Goal: Complete application form

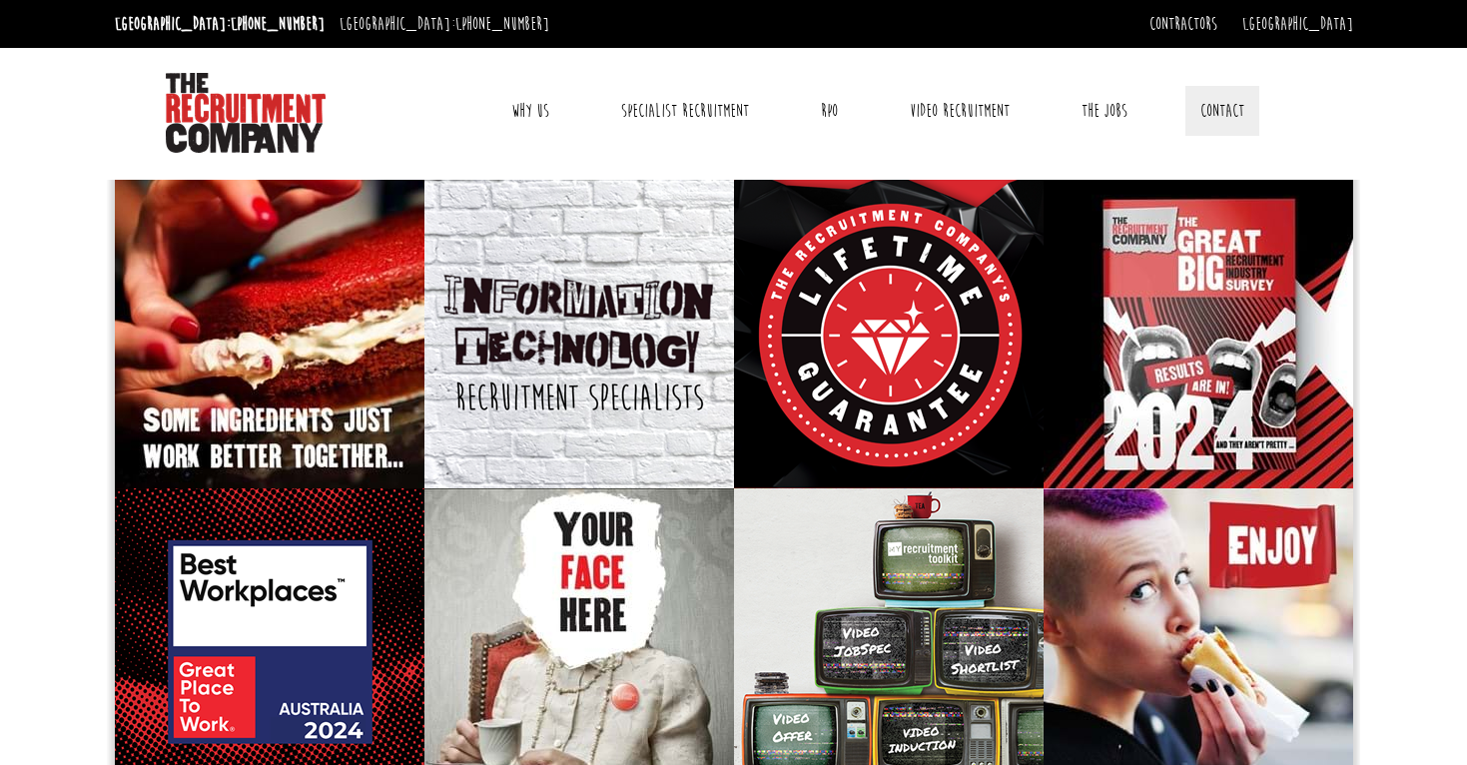
click at [1231, 114] on link "Contact" at bounding box center [1223, 111] width 74 height 50
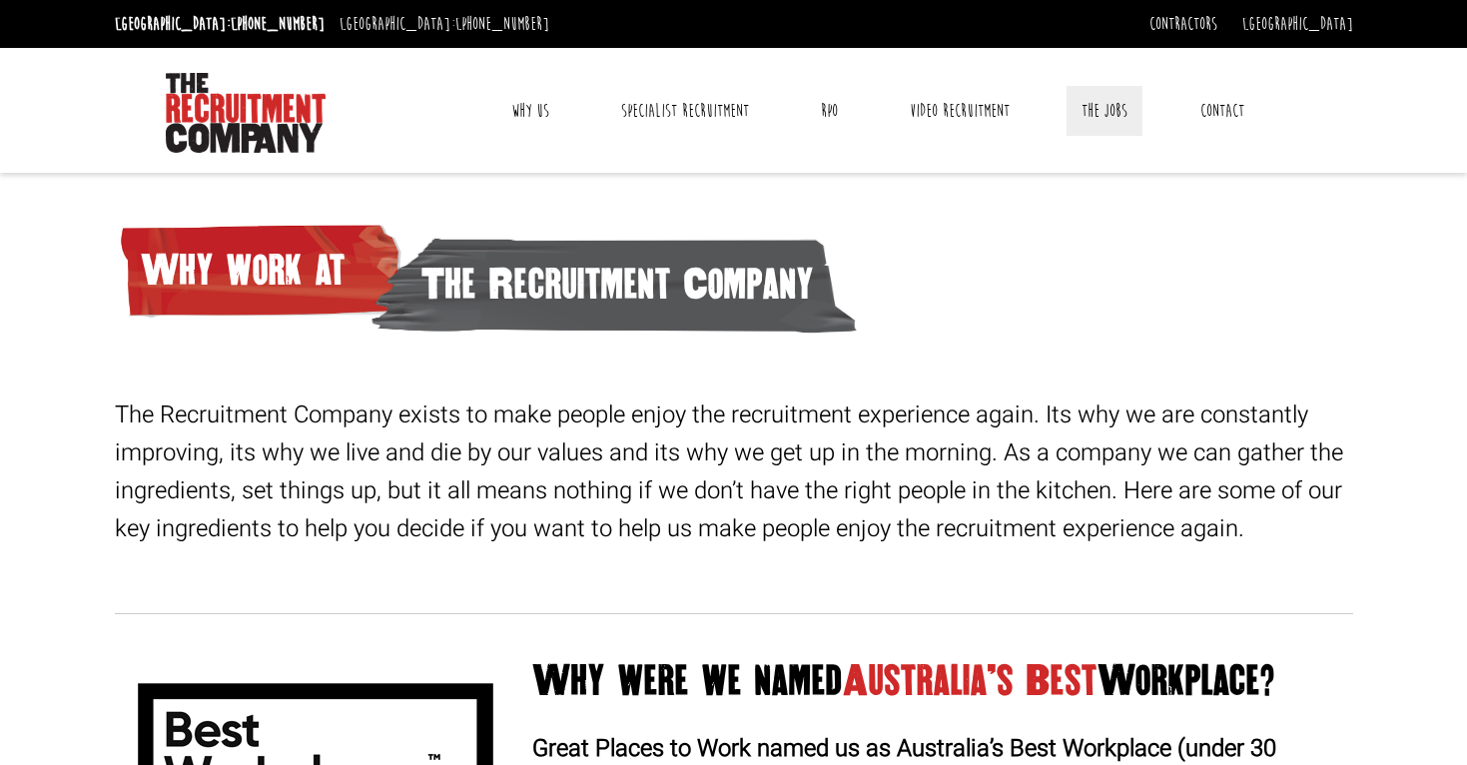
click at [1099, 114] on link "The Jobs" at bounding box center [1105, 111] width 76 height 50
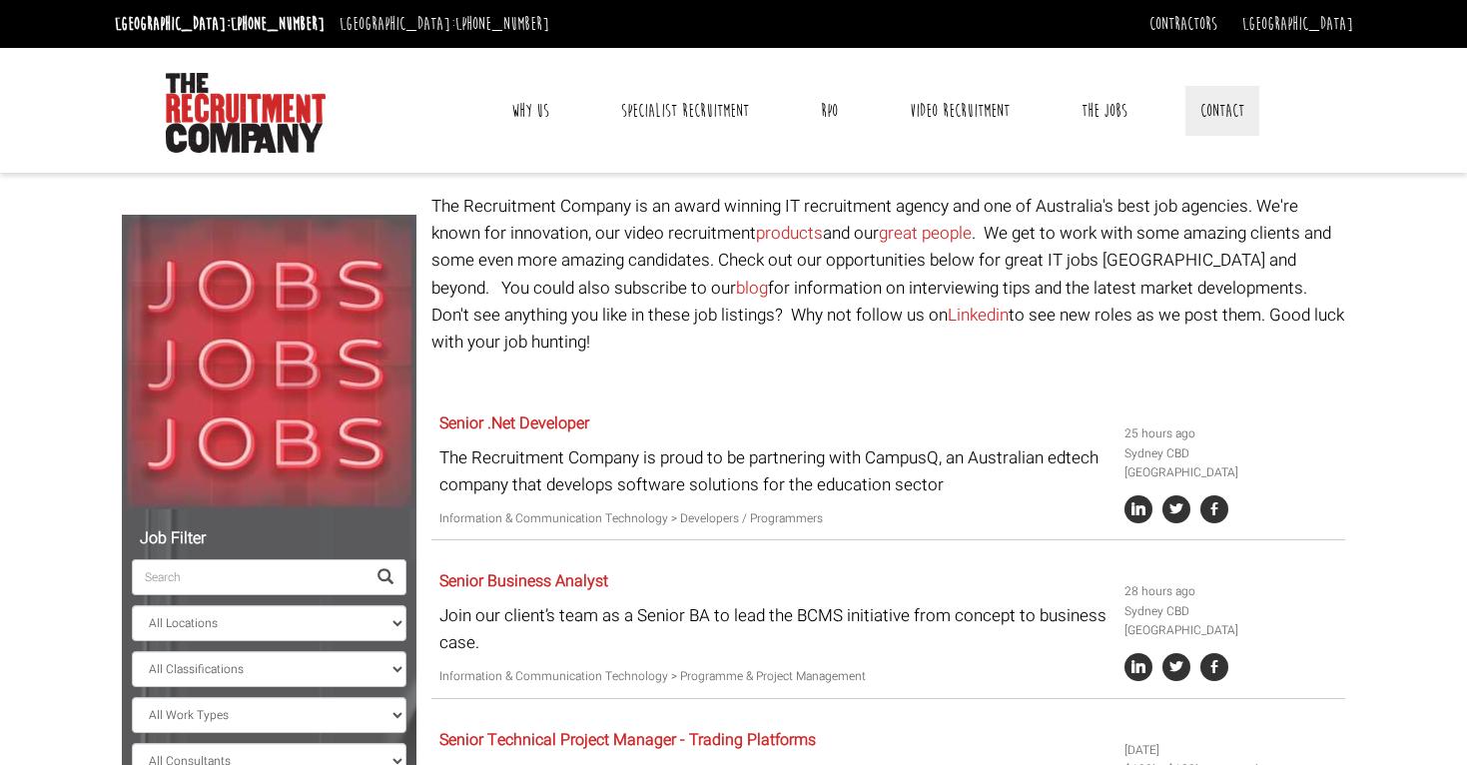
click at [1217, 105] on link "Contact" at bounding box center [1223, 111] width 74 height 50
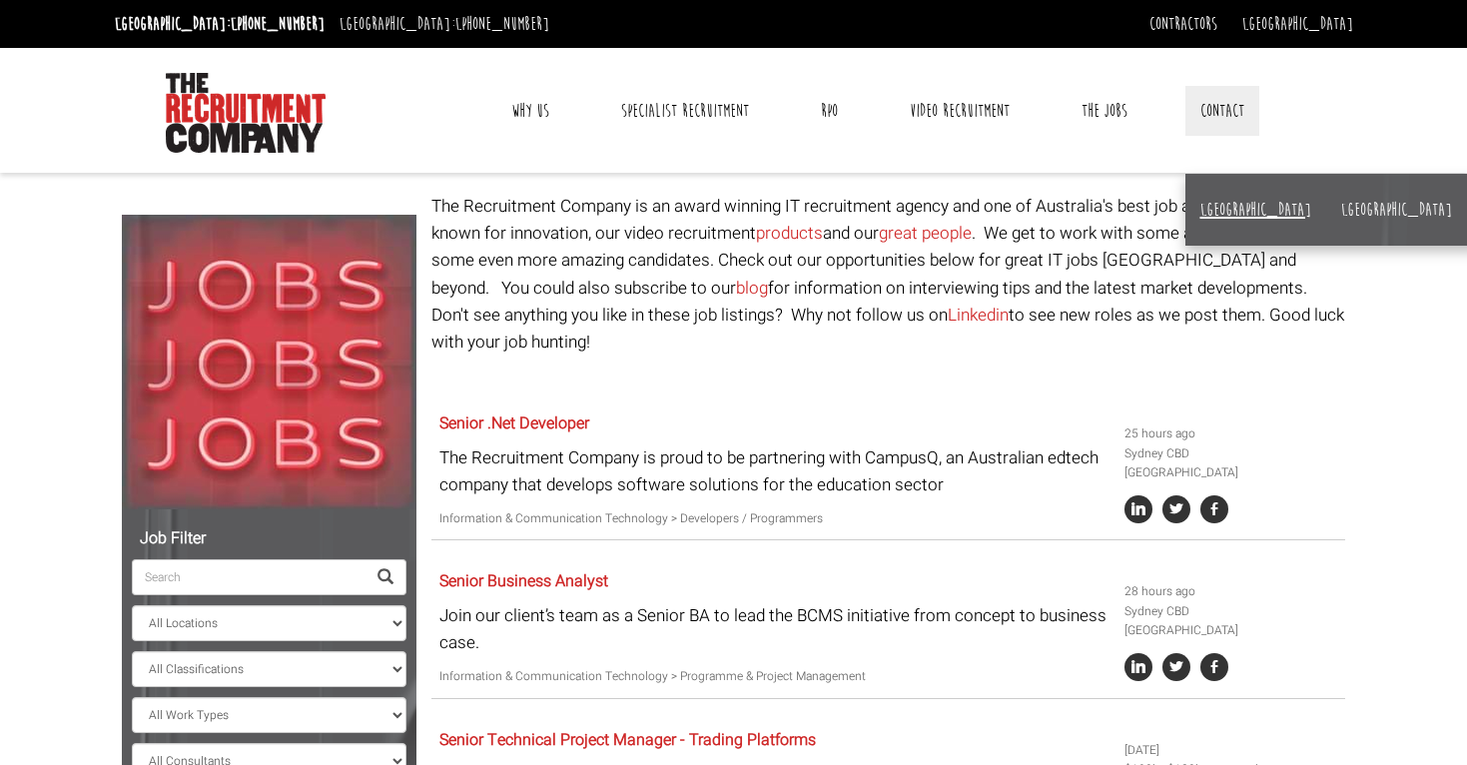
click at [1222, 203] on link "[GEOGRAPHIC_DATA]" at bounding box center [1256, 210] width 111 height 22
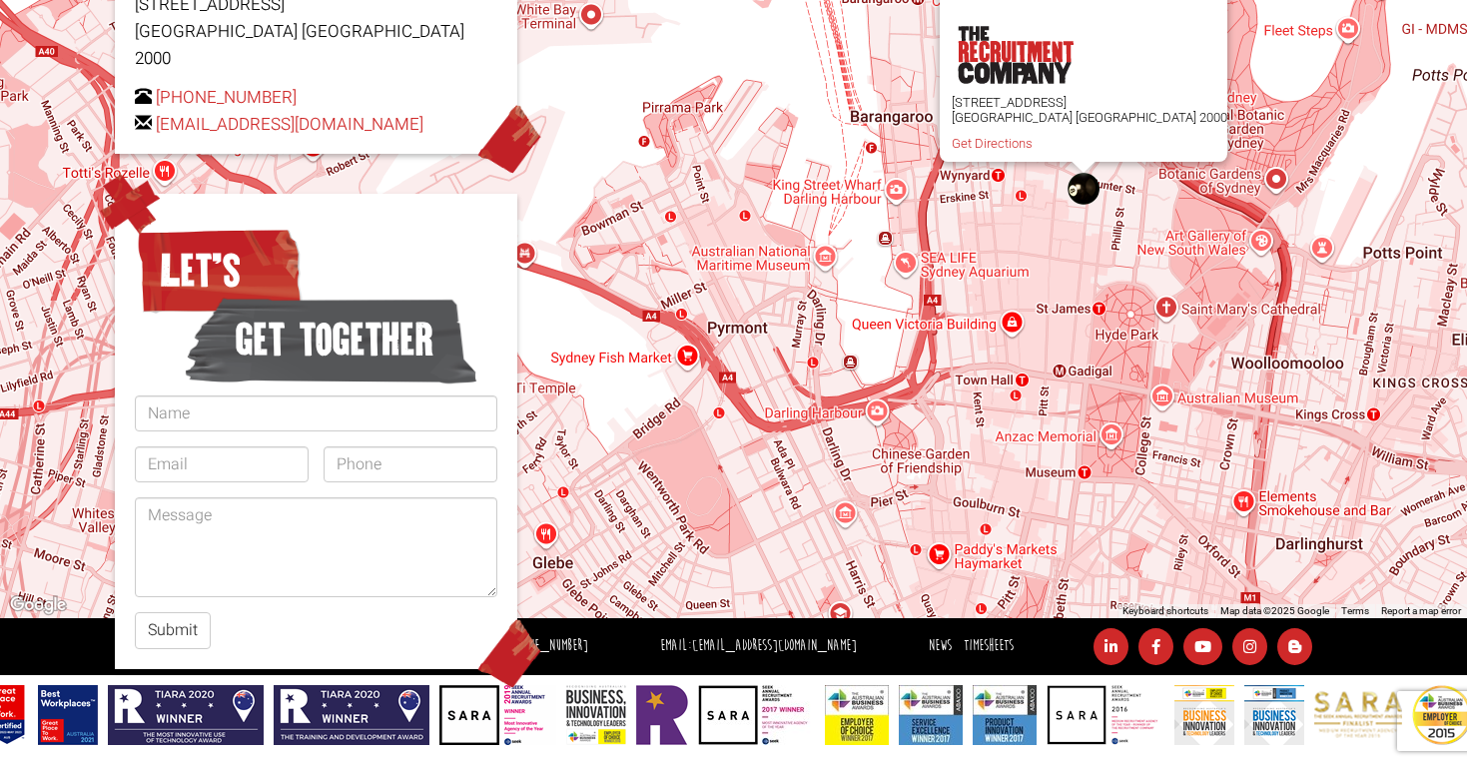
scroll to position [434, 0]
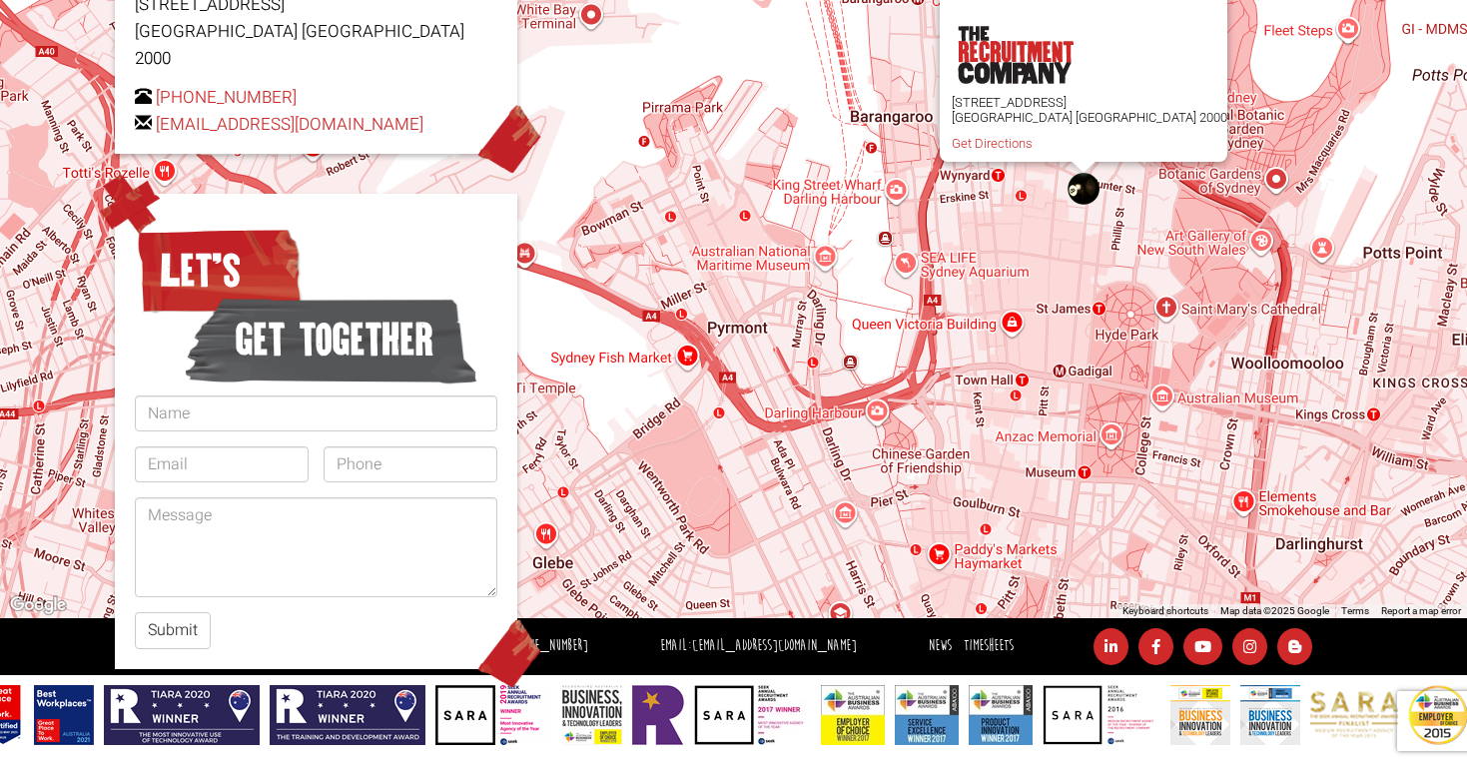
click at [268, 365] on form "Let’s get together Submit" at bounding box center [316, 435] width 363 height 429
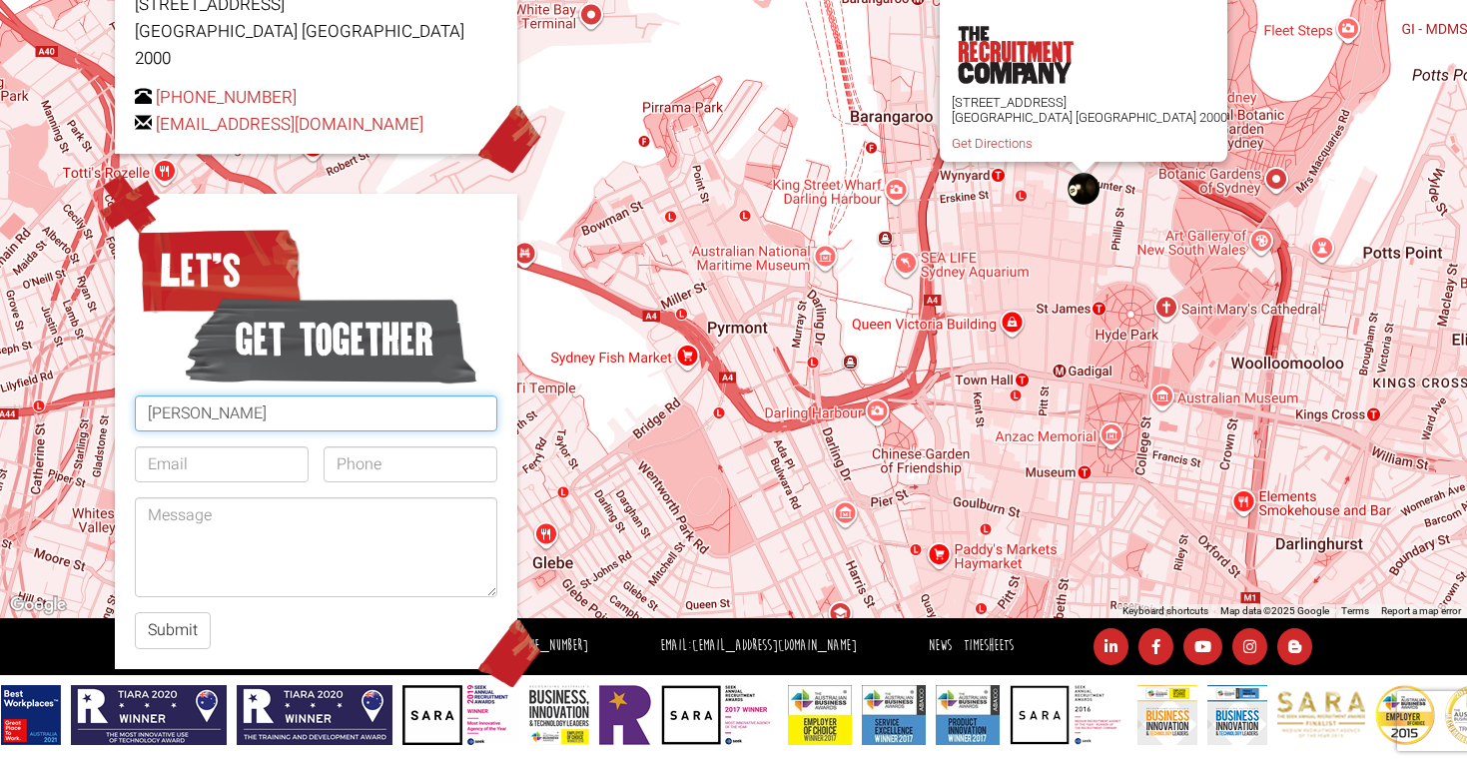
type input "[PERSON_NAME]"
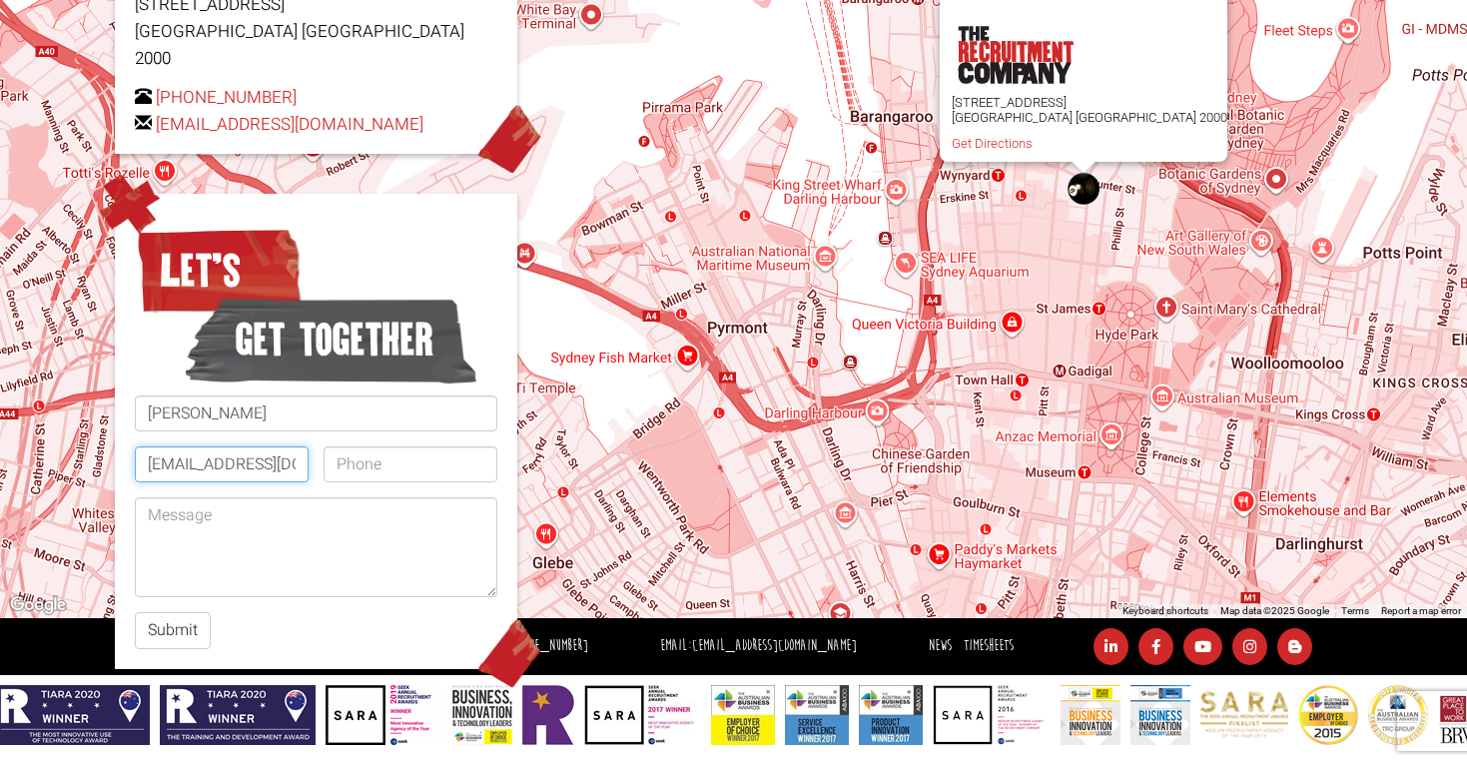
type input "[EMAIL_ADDRESS][DOMAIN_NAME]"
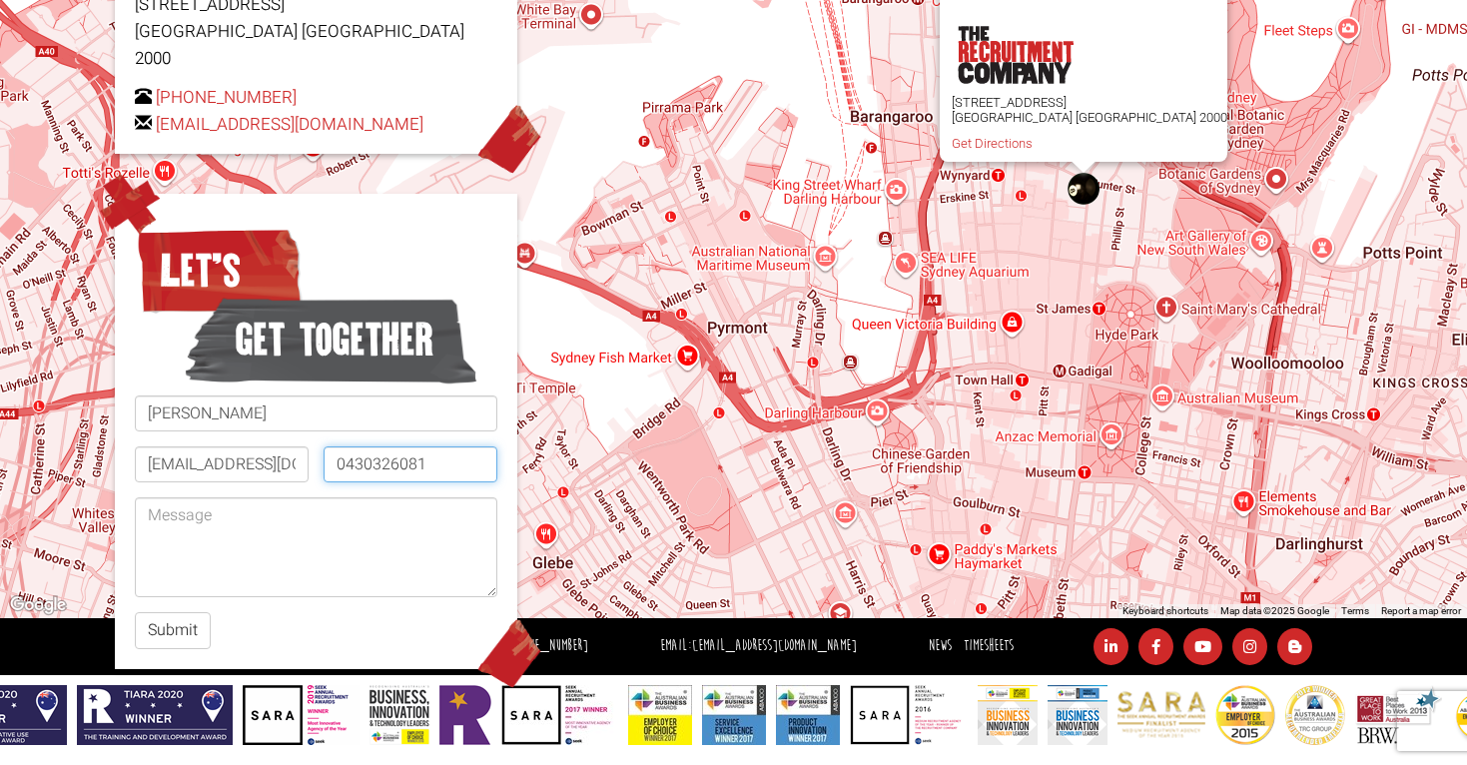
type input "0430326081"
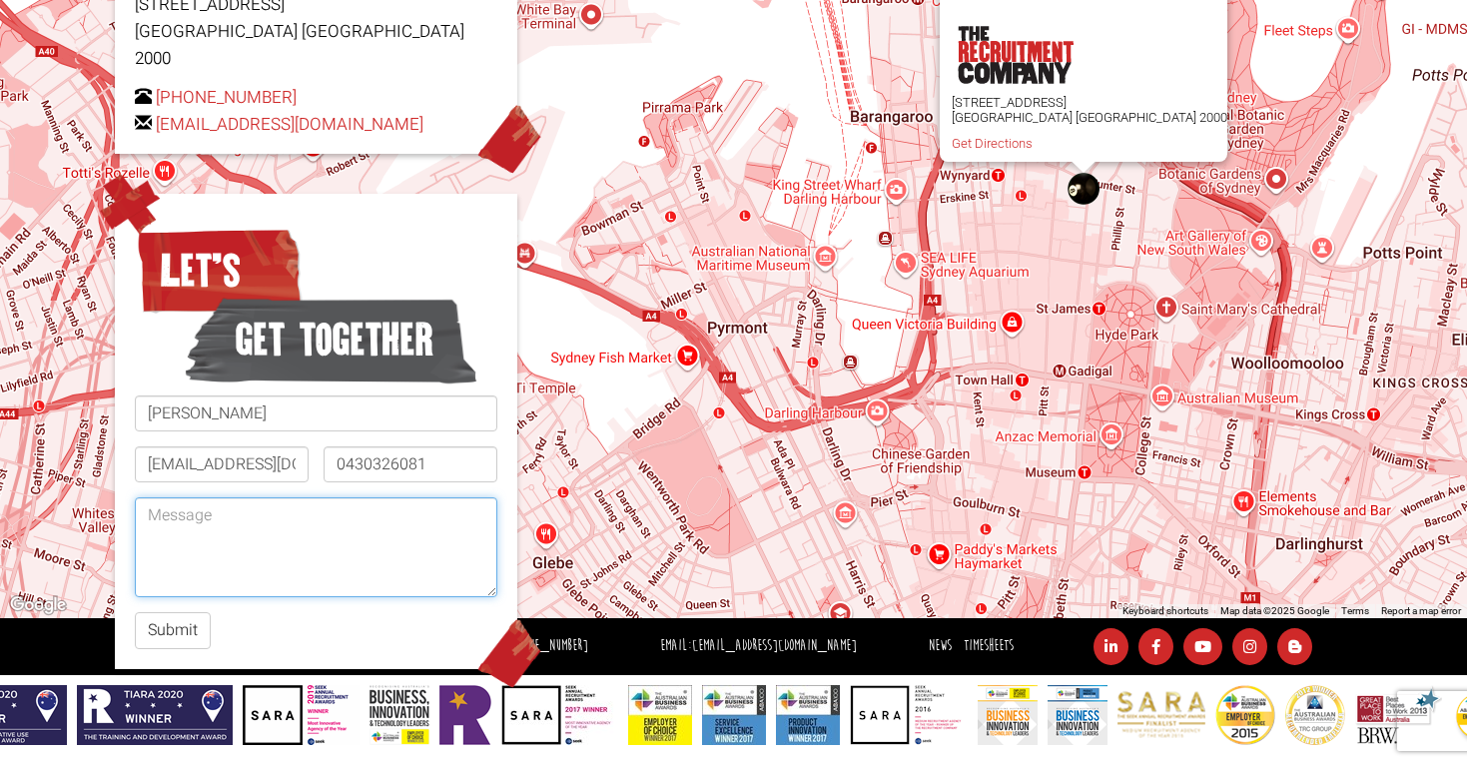
click at [186, 497] on textarea at bounding box center [316, 547] width 363 height 100
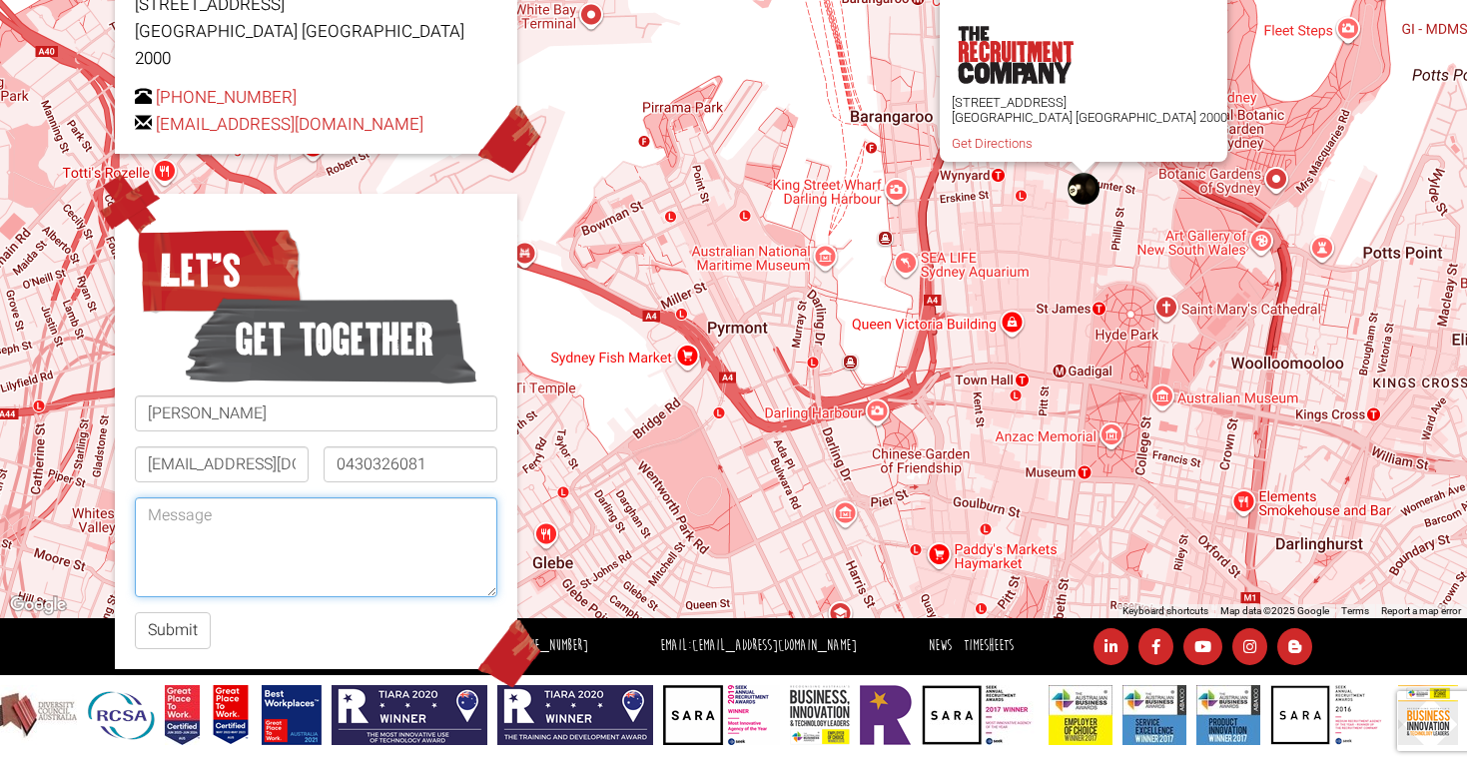
click at [290, 505] on textarea at bounding box center [316, 547] width 363 height 100
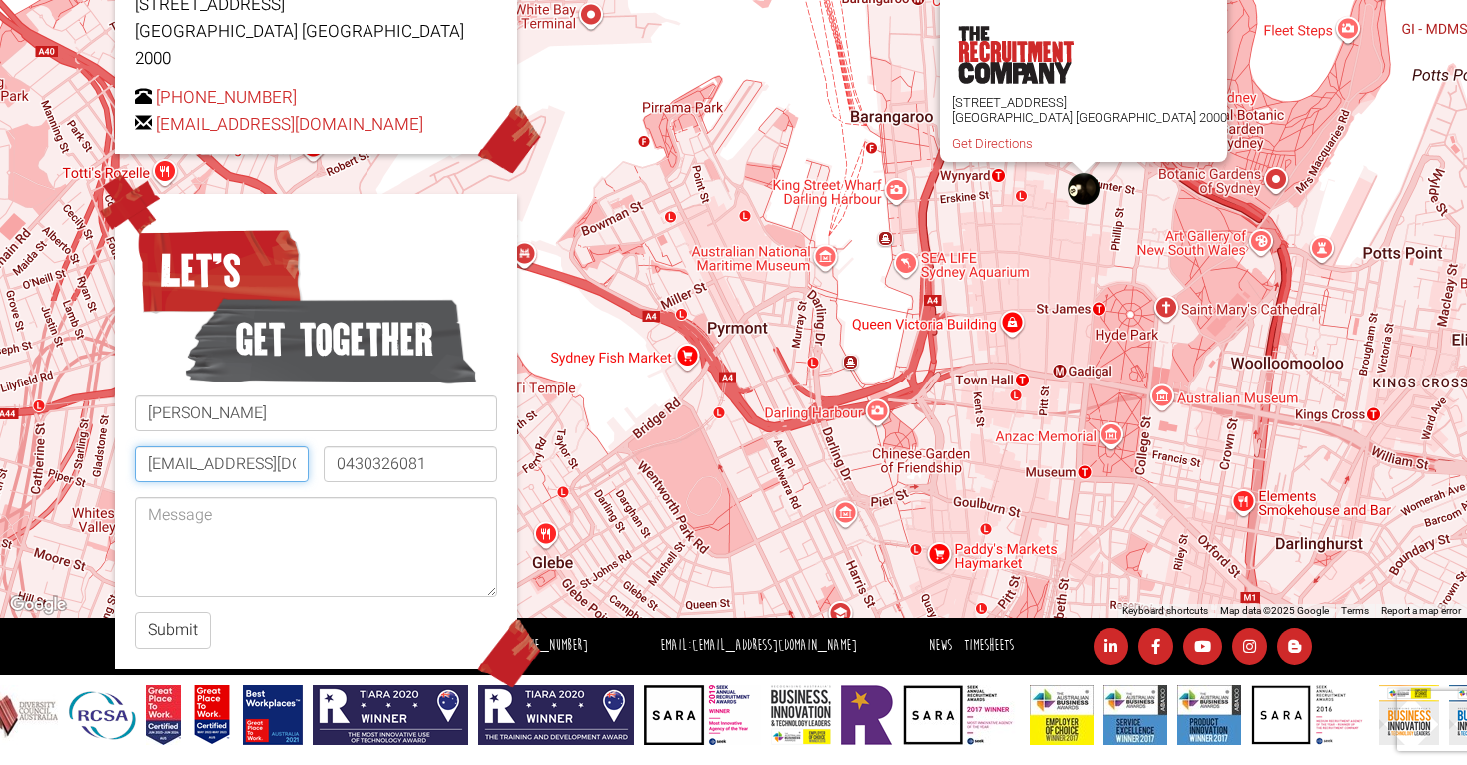
click at [304, 447] on input "[EMAIL_ADDRESS][DOMAIN_NAME]" at bounding box center [222, 465] width 174 height 36
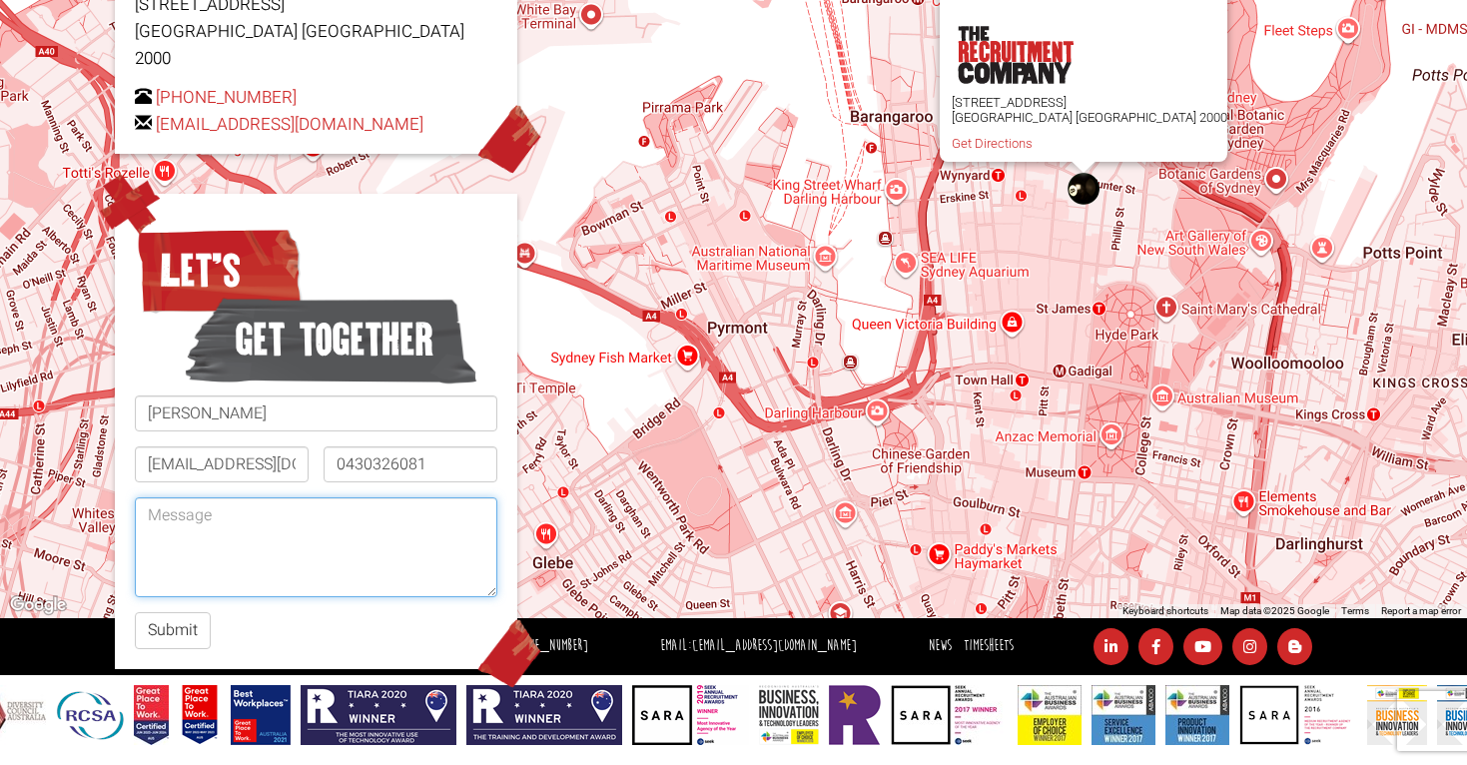
click at [273, 539] on textarea at bounding box center [316, 547] width 363 height 100
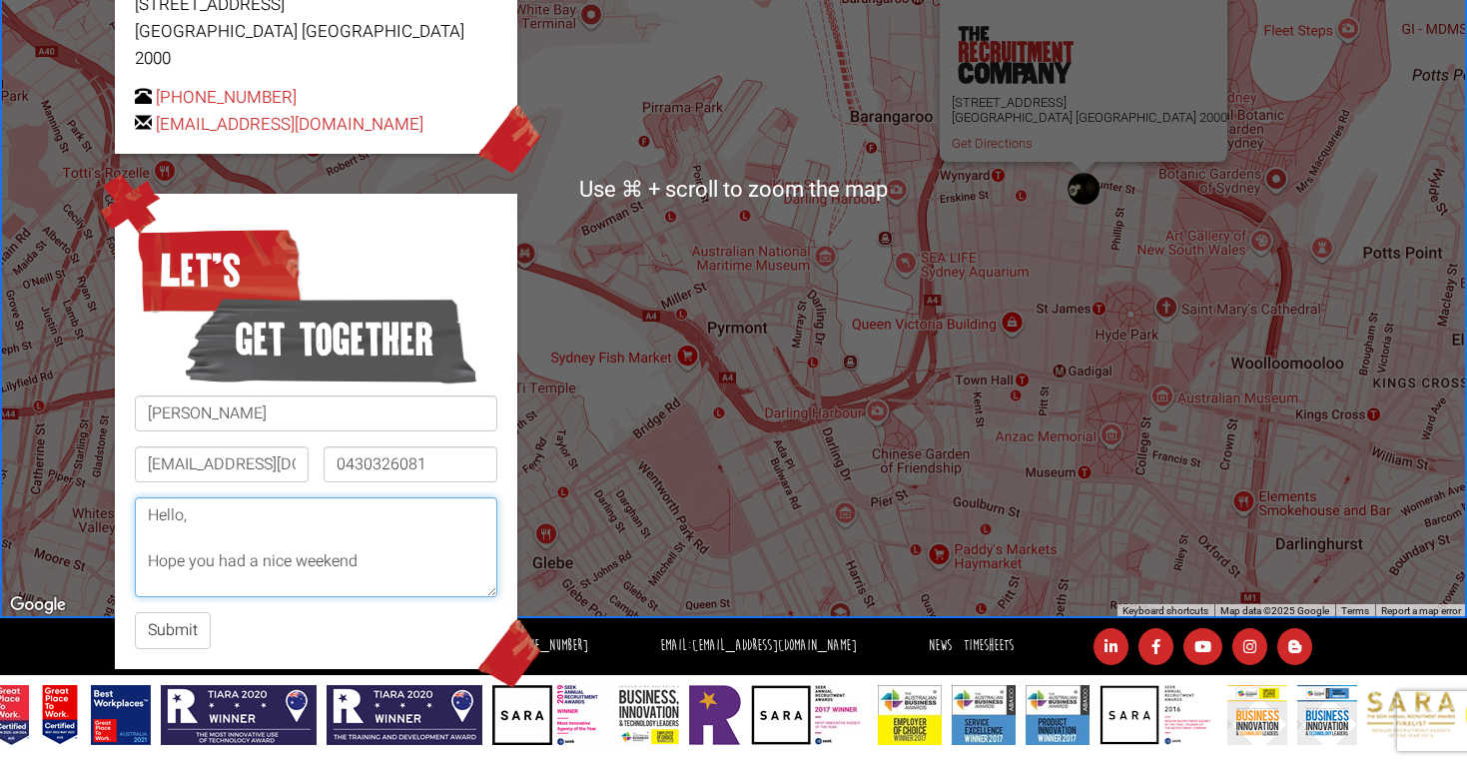
click at [437, 513] on textarea "Hello, Hope you had a nice weekend" at bounding box center [316, 547] width 363 height 100
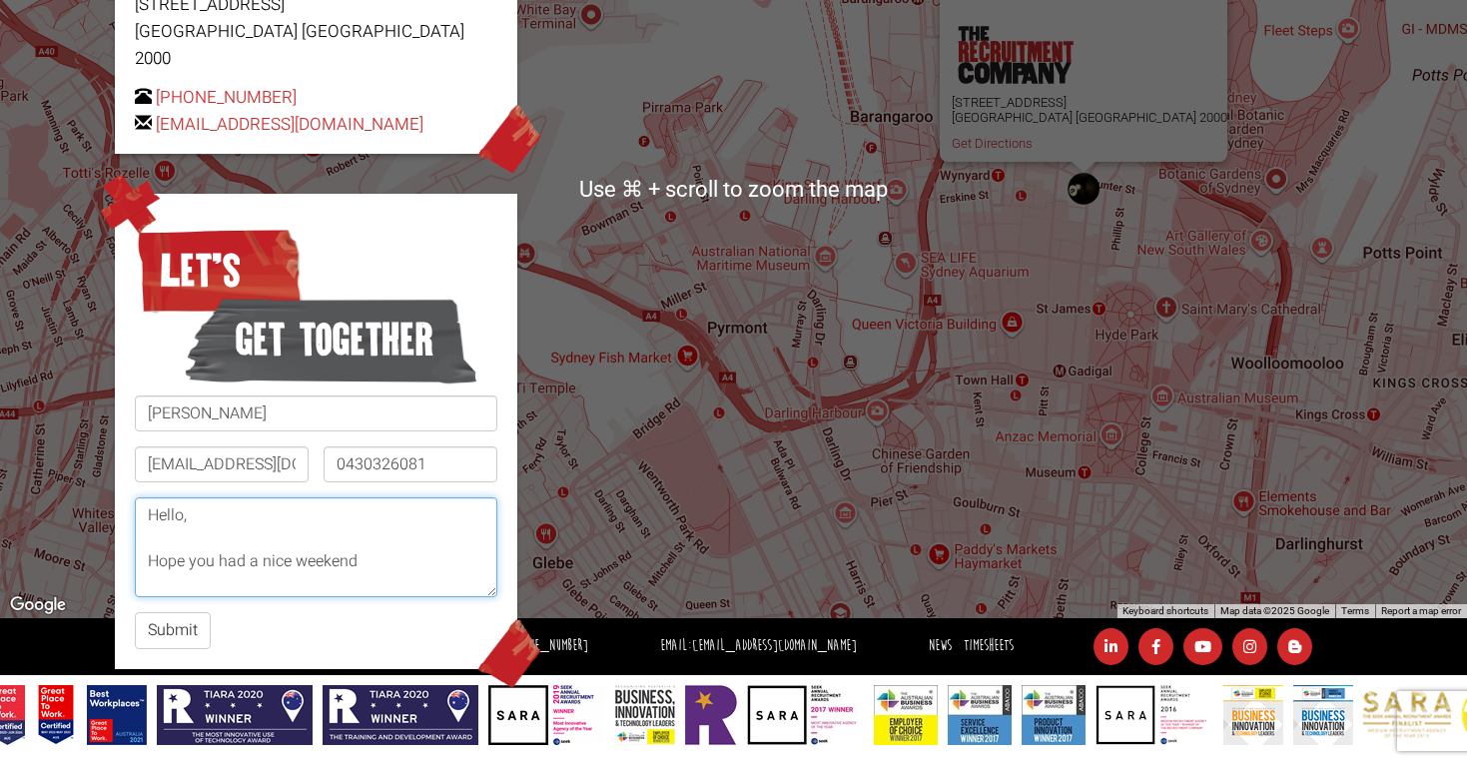
click at [435, 528] on textarea "Hello, Hope you had a nice weekend" at bounding box center [316, 547] width 363 height 100
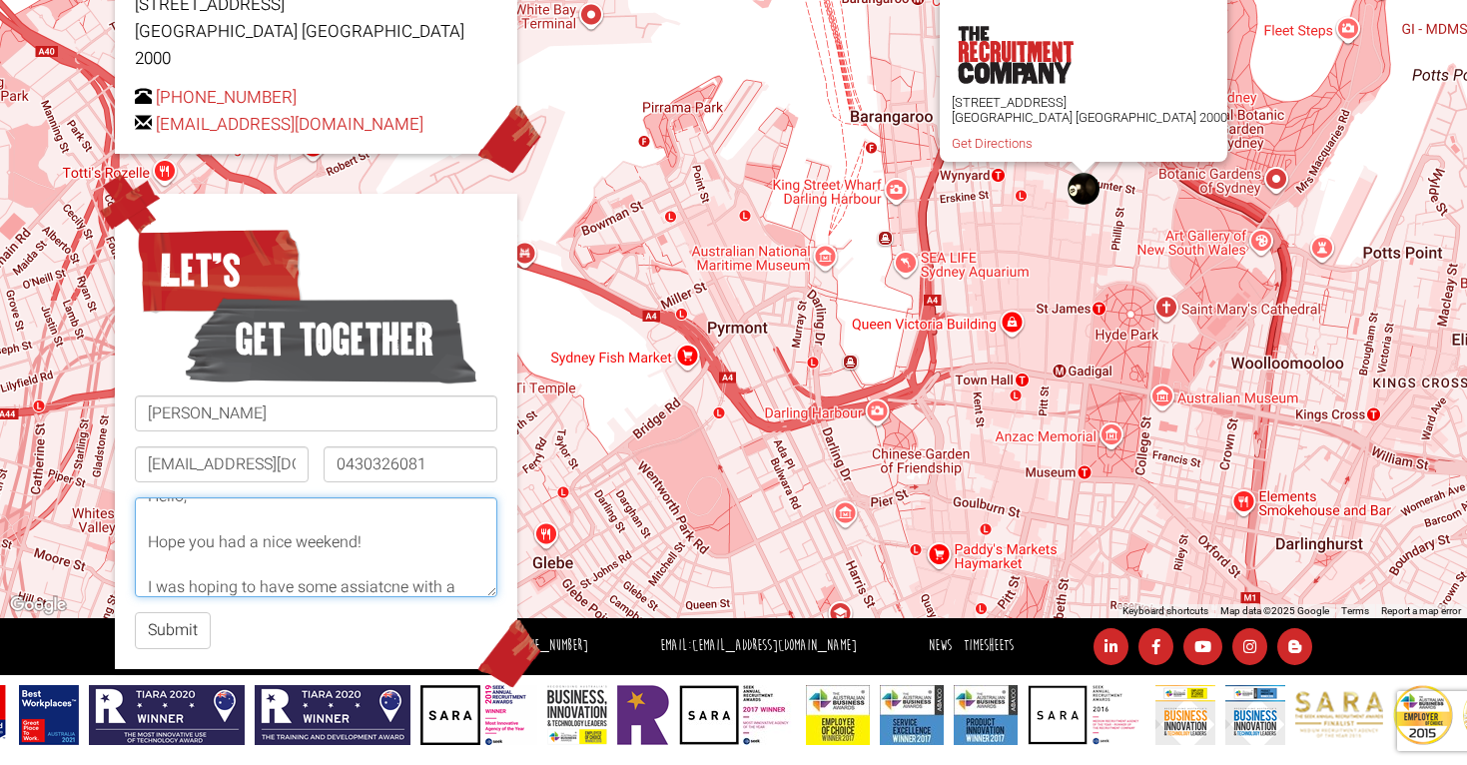
scroll to position [46, 0]
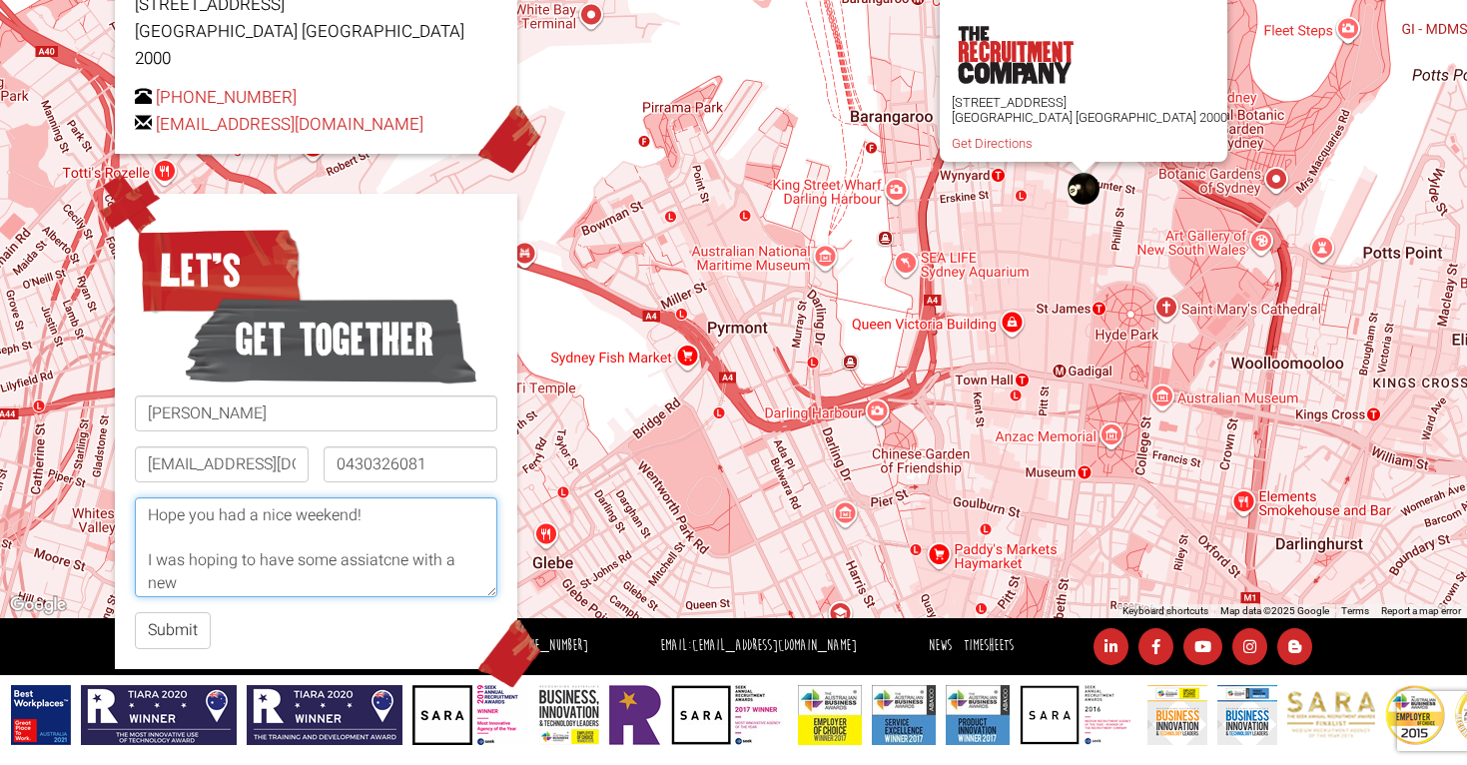
click at [378, 514] on textarea "Hello, Hope you had a nice weekend! I was hoping to have some assiatcne with a …" at bounding box center [316, 547] width 363 height 100
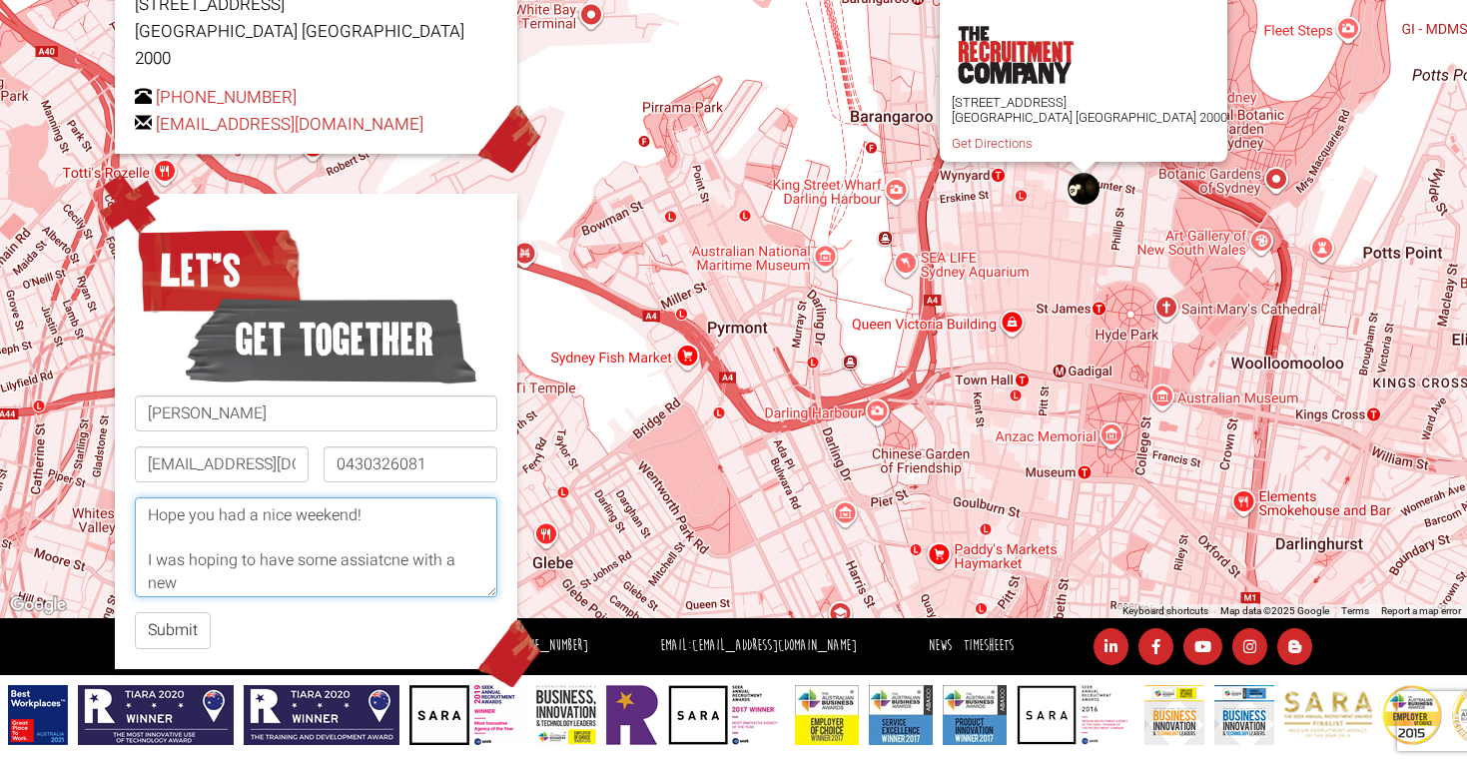
click at [378, 517] on textarea "Hello, Hope you had a nice weekend! I was hoping to have some assiatcne with a …" at bounding box center [316, 547] width 363 height 100
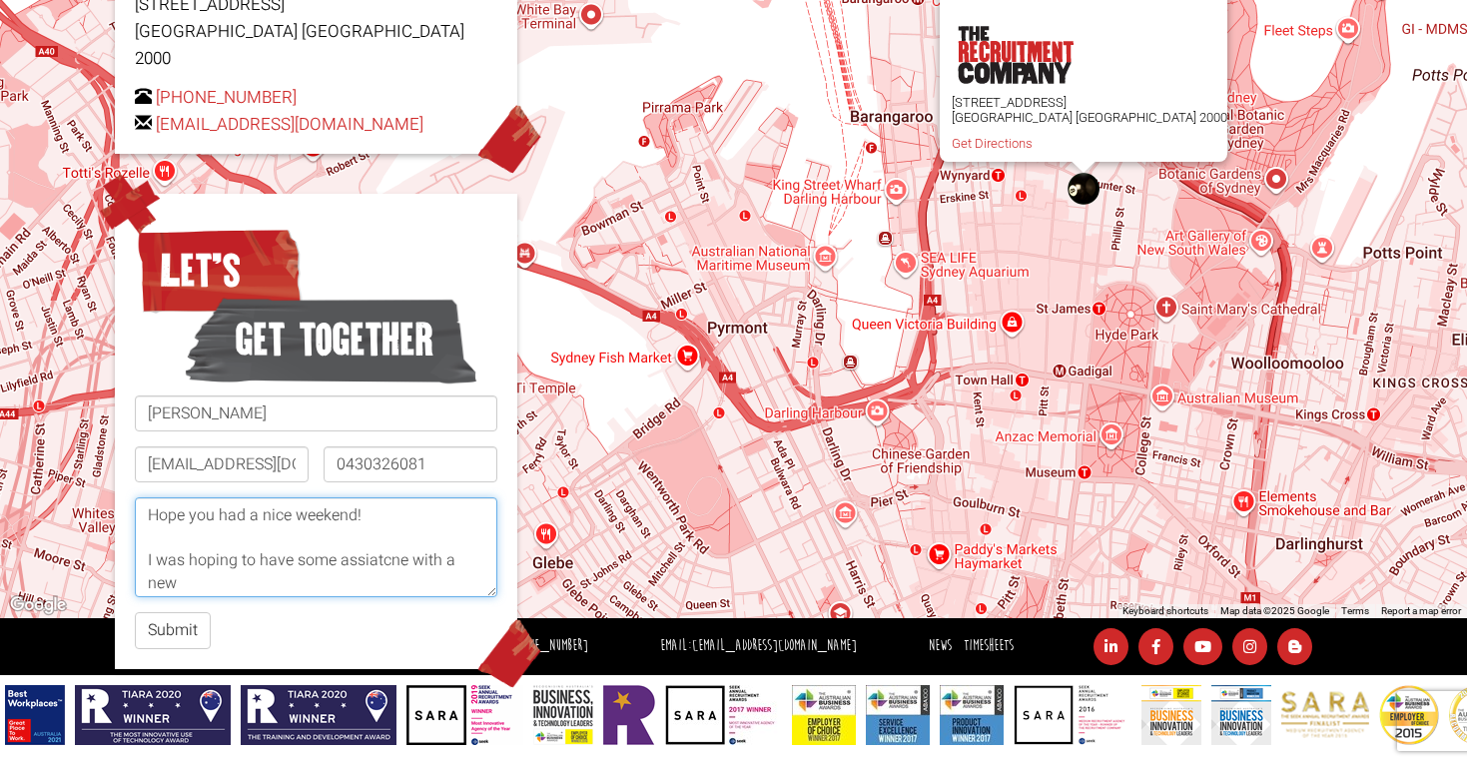
click at [378, 522] on textarea "Hello, Hope you had a nice weekend! I was hoping to have some assiatcne with a …" at bounding box center [316, 547] width 363 height 100
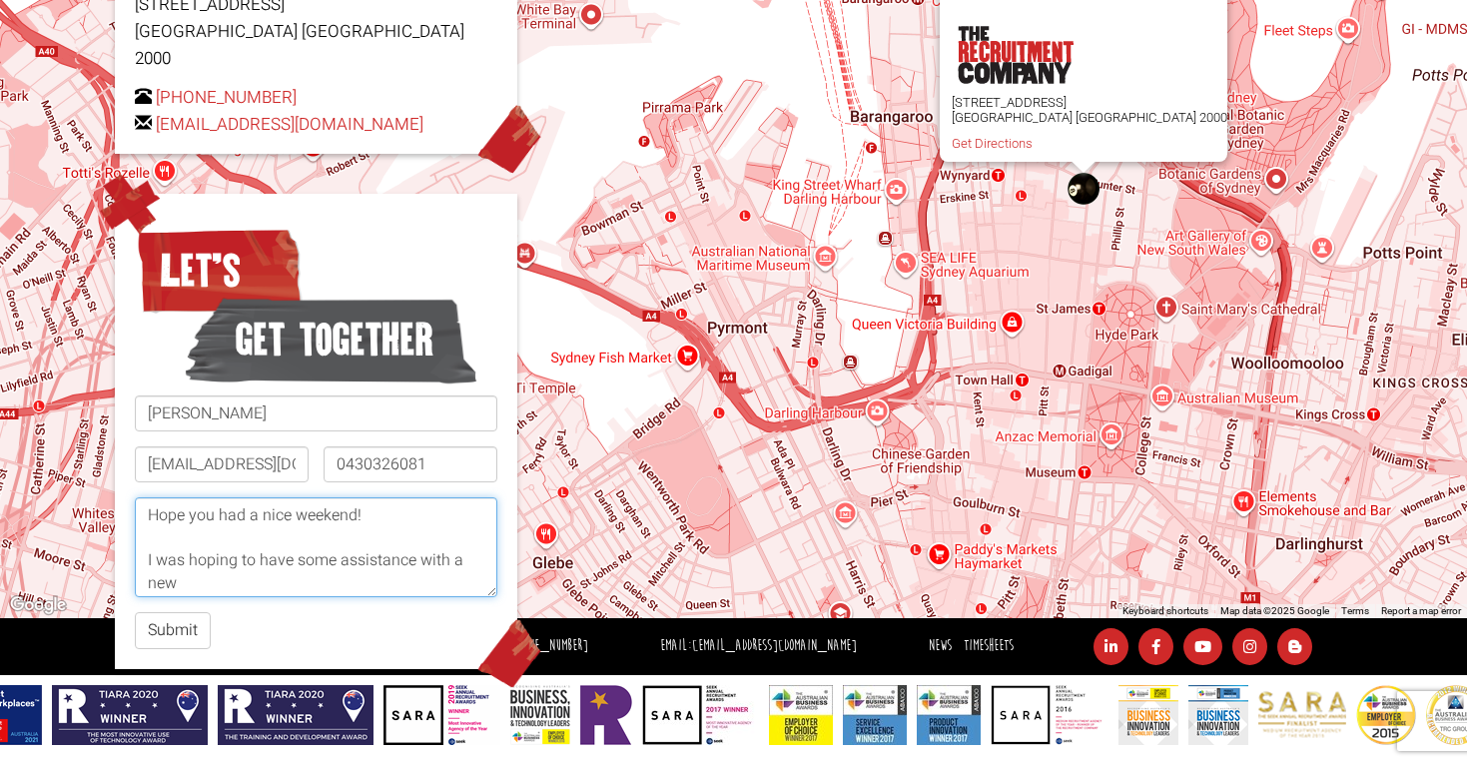
click at [291, 554] on textarea "Hello, Hope you had a nice weekend! I was hoping to have some assistance with a…" at bounding box center [316, 547] width 363 height 100
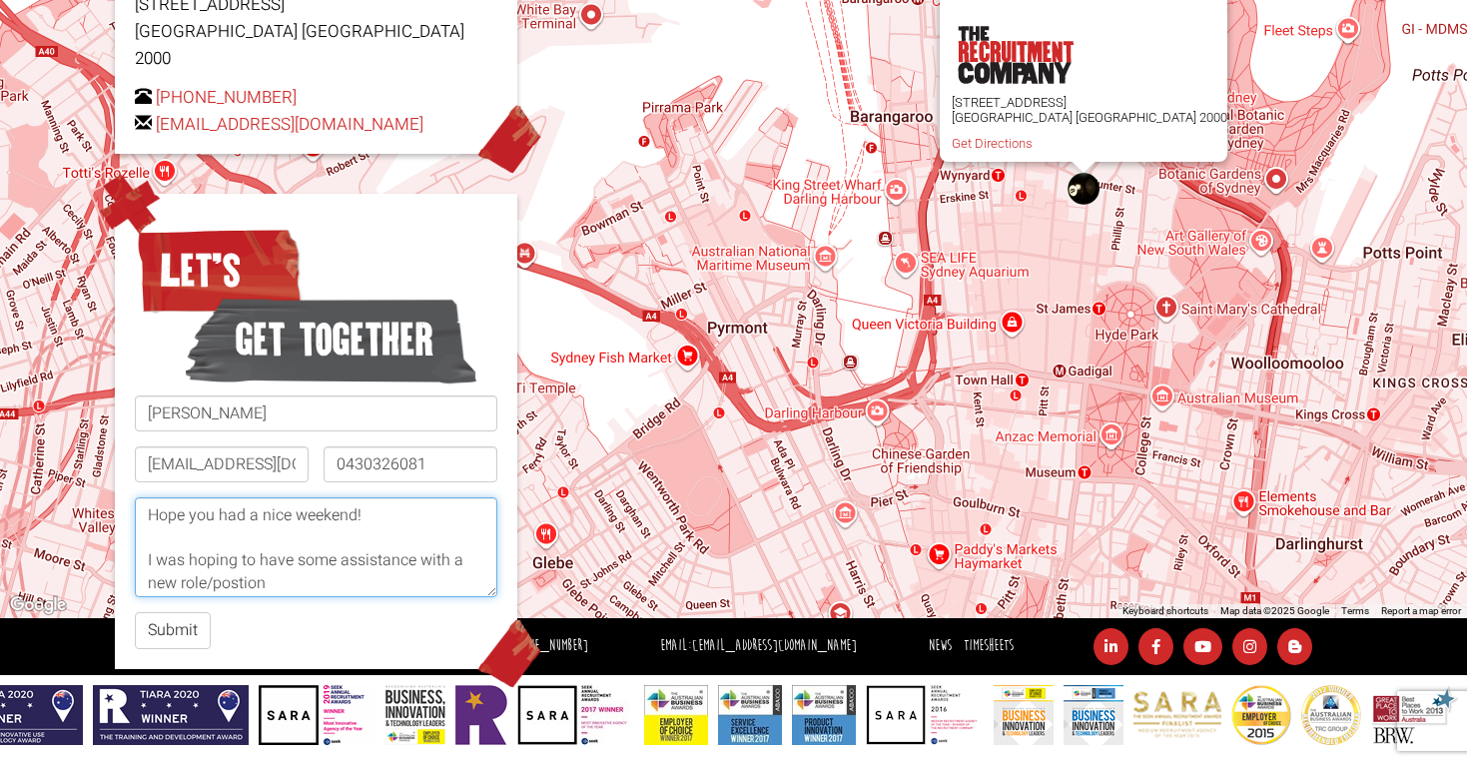
click at [233, 554] on textarea "Hello, Hope you had a nice weekend! I was hoping to have some assistance with a…" at bounding box center [316, 547] width 363 height 100
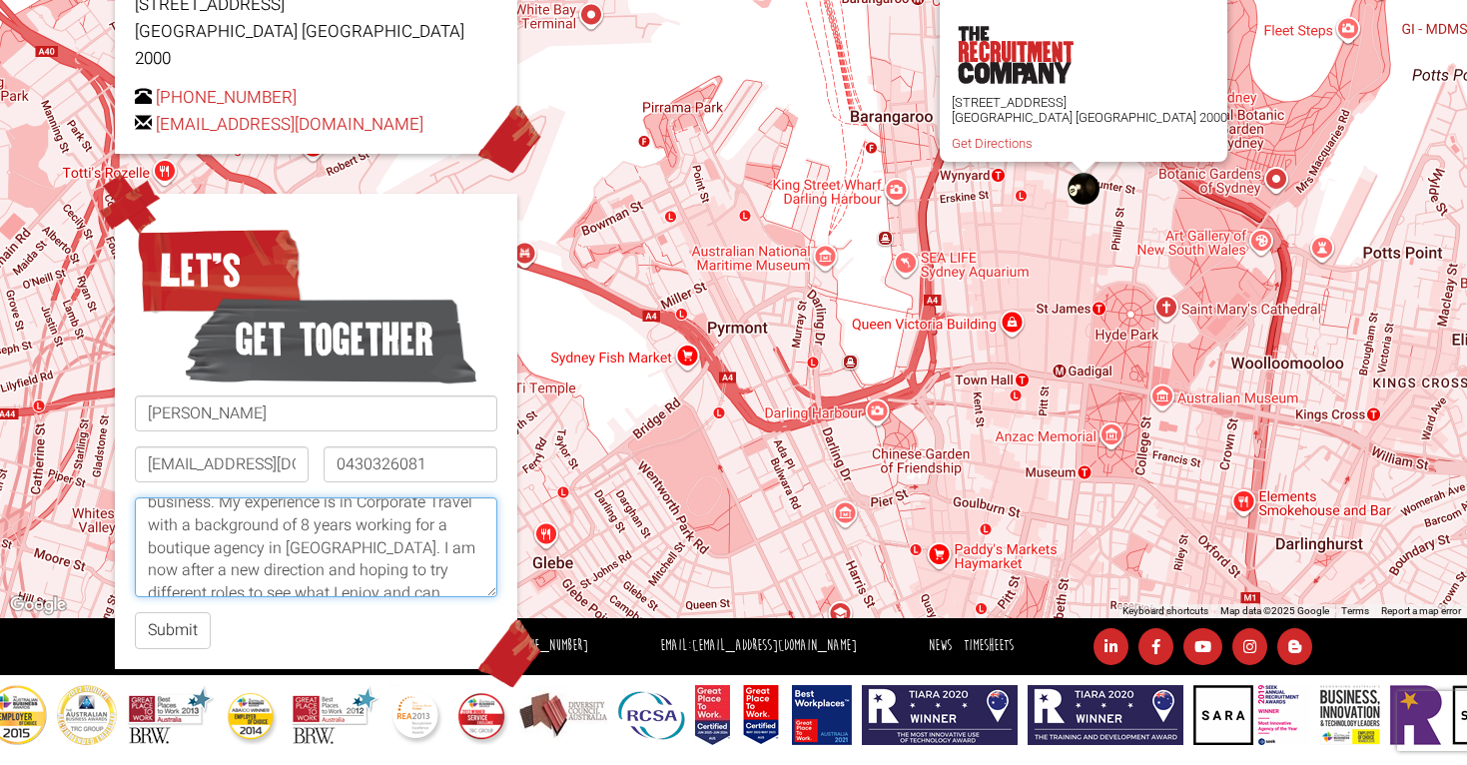
scroll to position [200, 0]
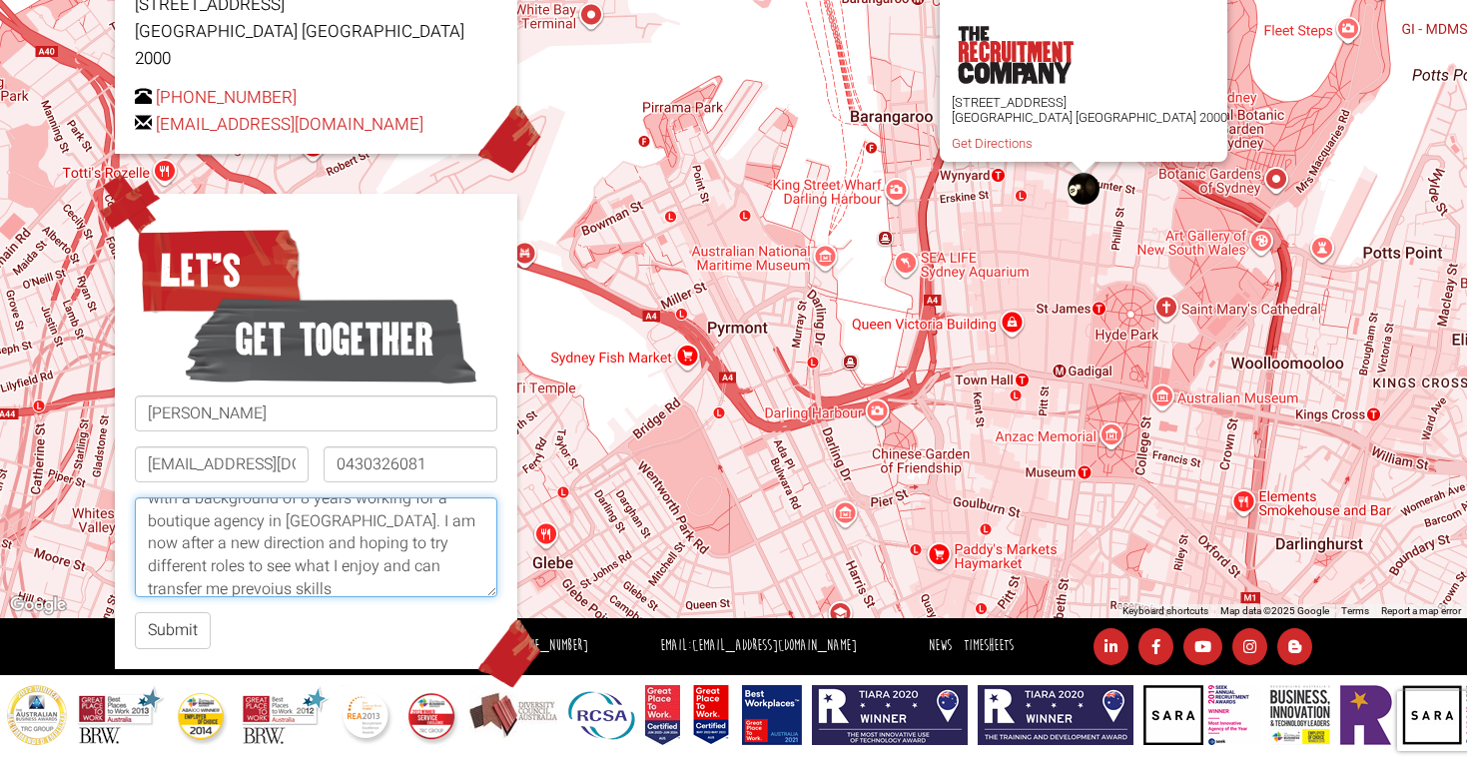
click at [180, 548] on textarea "Hello, Hope you had a nice weekend! I was hoping to have some assistance with a…" at bounding box center [316, 547] width 363 height 100
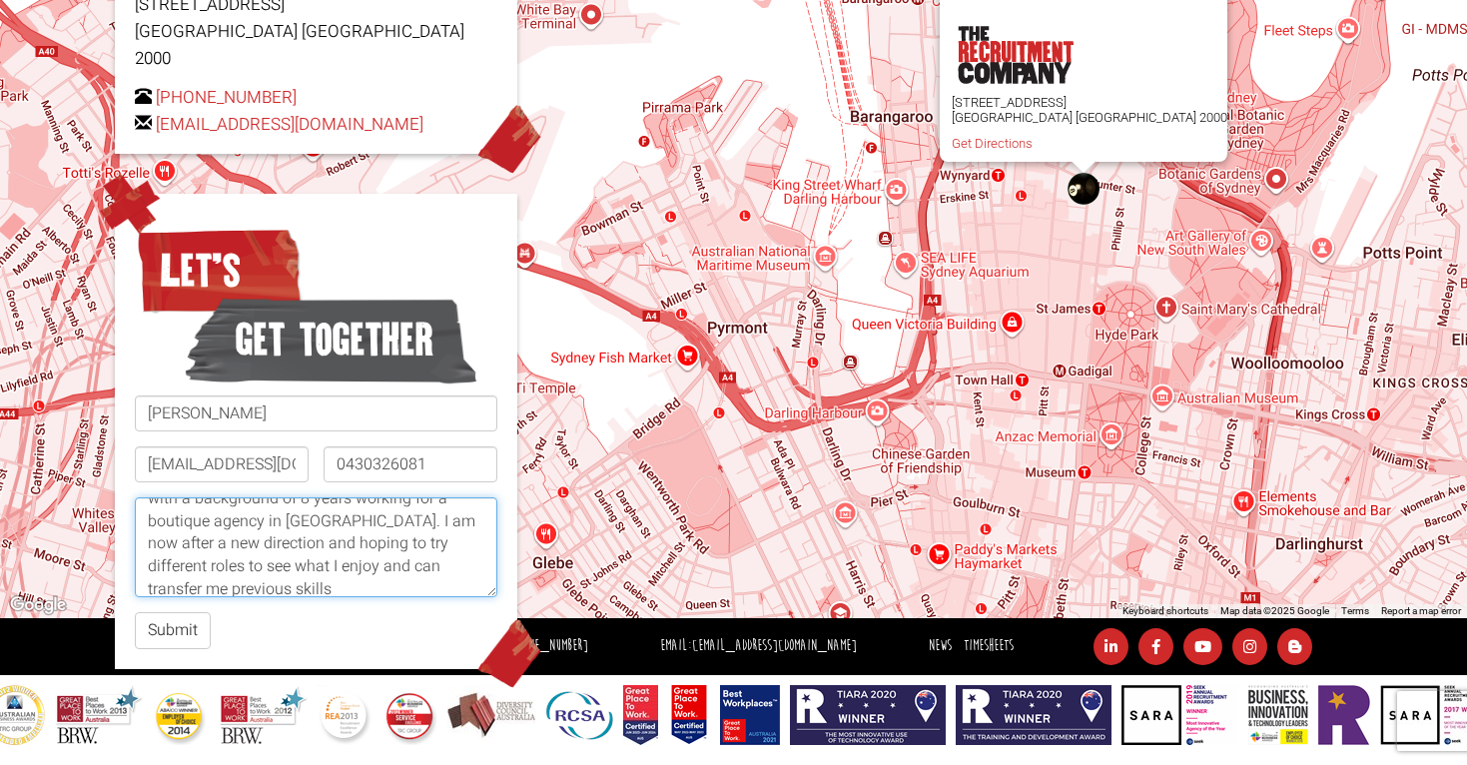
click at [252, 555] on textarea "Hello, Hope you had a nice weekend! I was hoping to have some assistance with a…" at bounding box center [316, 547] width 363 height 100
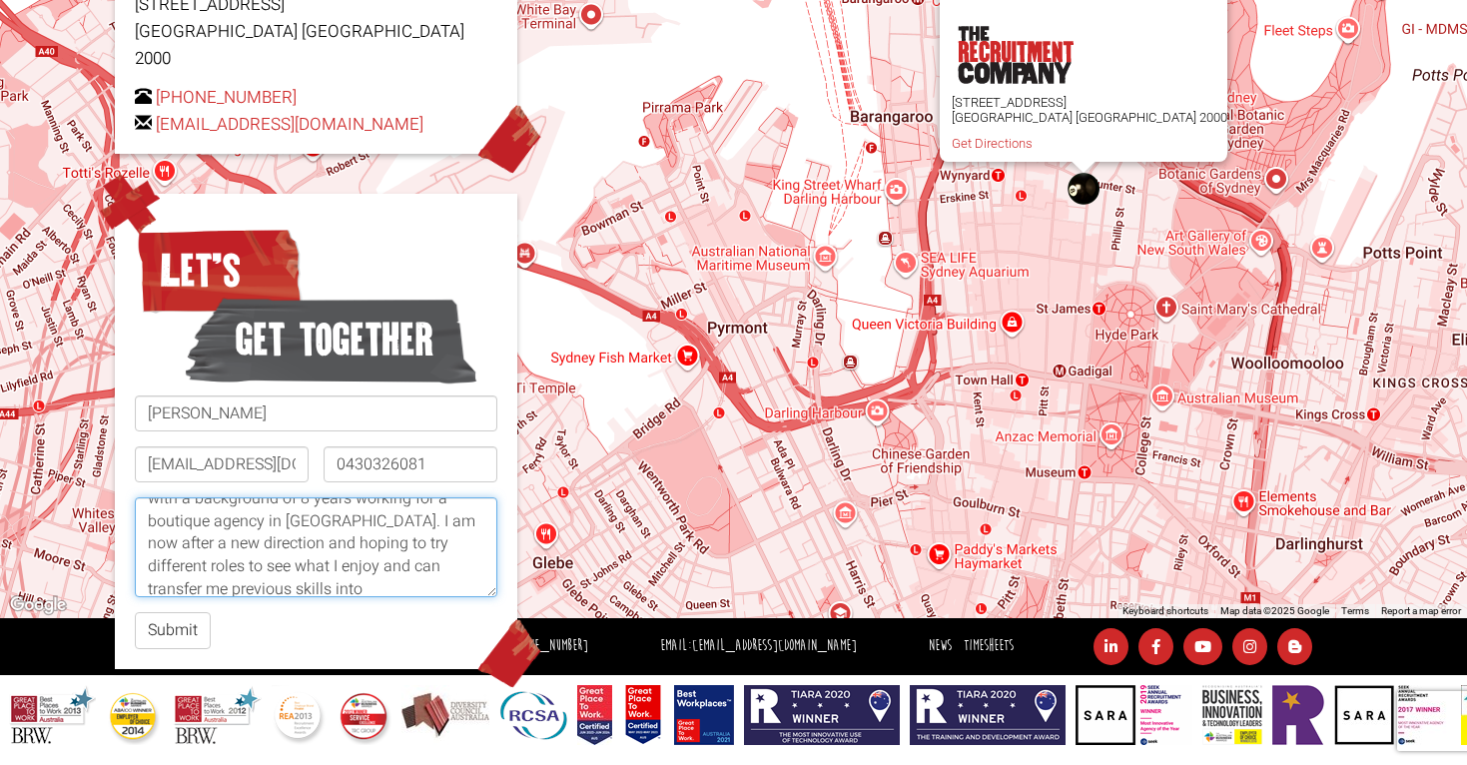
click at [415, 530] on textarea "Hello, Hope you had a nice weekend! I was hoping to have some assistance with a…" at bounding box center [316, 547] width 363 height 100
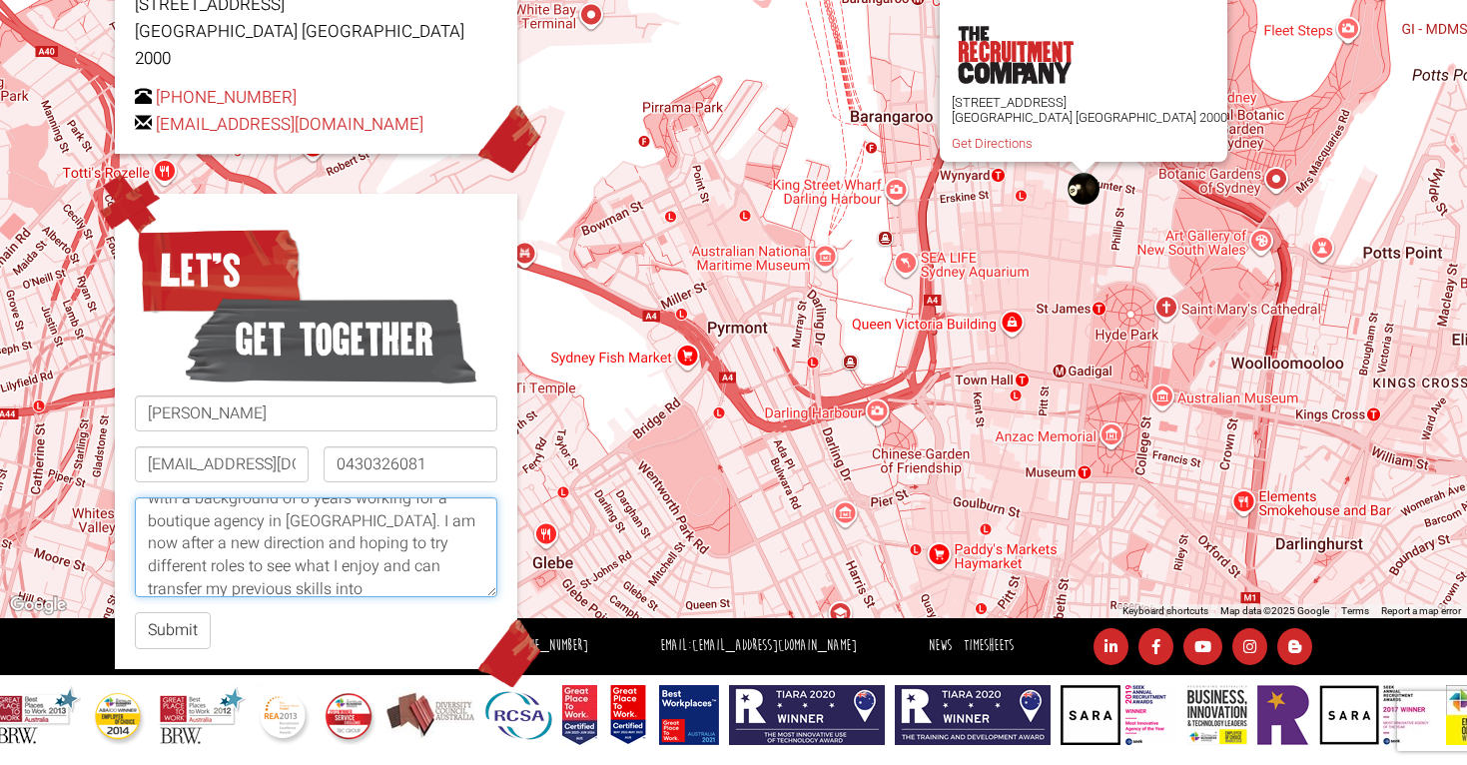
click at [343, 550] on textarea "Hello, Hope you had a nice weekend! I was hoping to have some assistance with a…" at bounding box center [316, 547] width 363 height 100
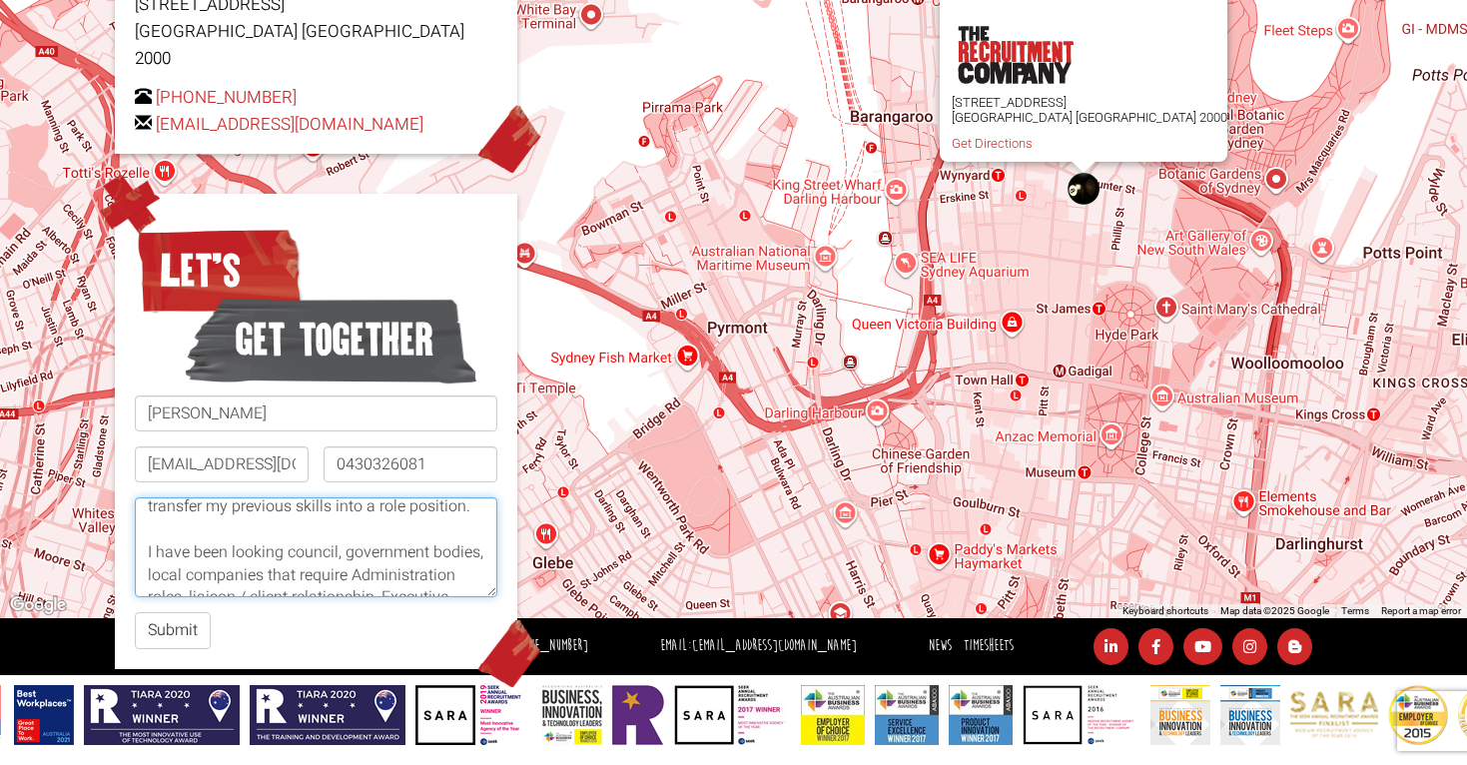
scroll to position [310, 0]
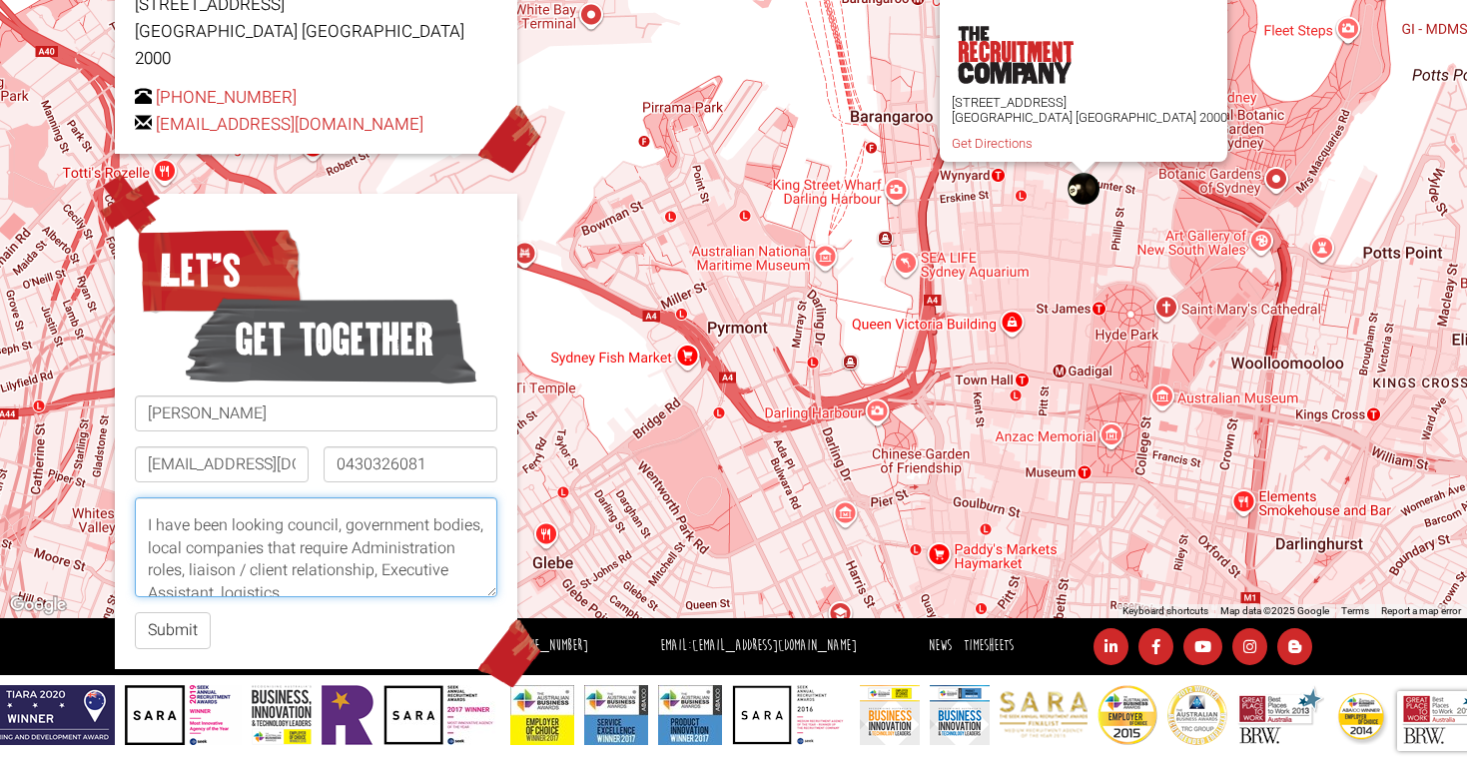
click at [215, 548] on textarea "Hello, Hope you had a nice weekend! I was hoping to have some assistance with a…" at bounding box center [316, 547] width 363 height 100
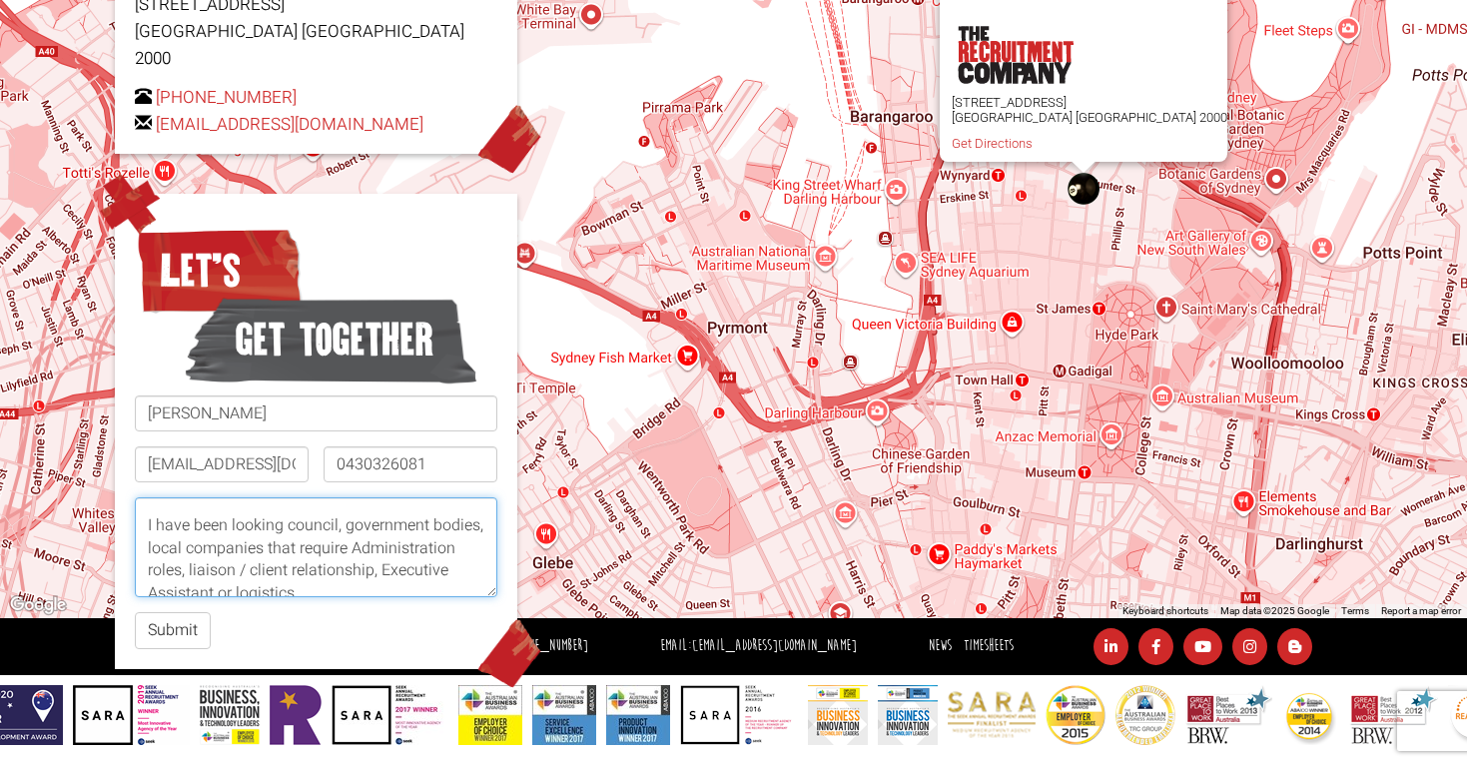
click at [378, 554] on textarea "Hello, Hope you had a nice weekend! I was hoping to have some assistance with a…" at bounding box center [316, 547] width 363 height 100
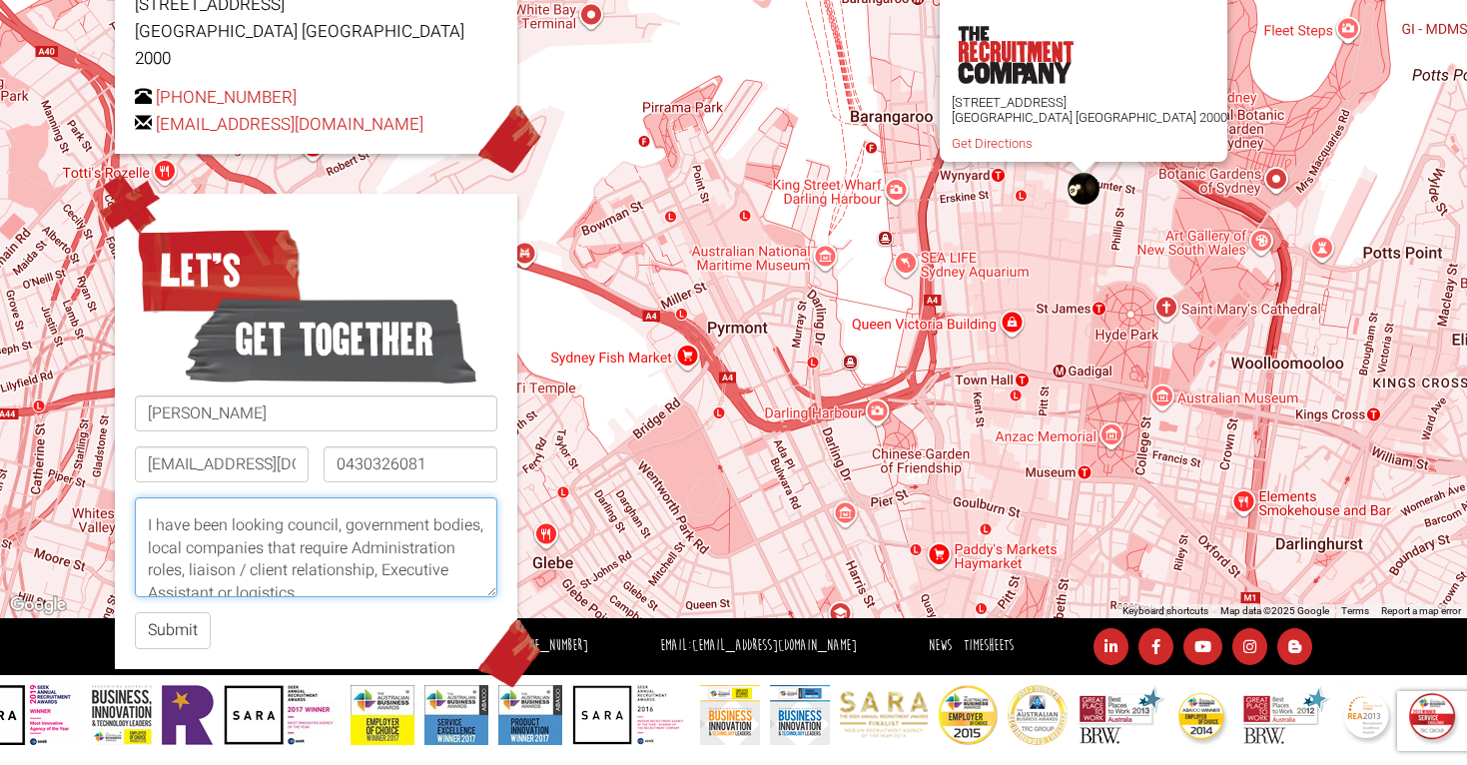
click at [359, 515] on textarea "Hello, Hope you had a nice weekend! I was hoping to have some assistance with a…" at bounding box center [316, 547] width 363 height 100
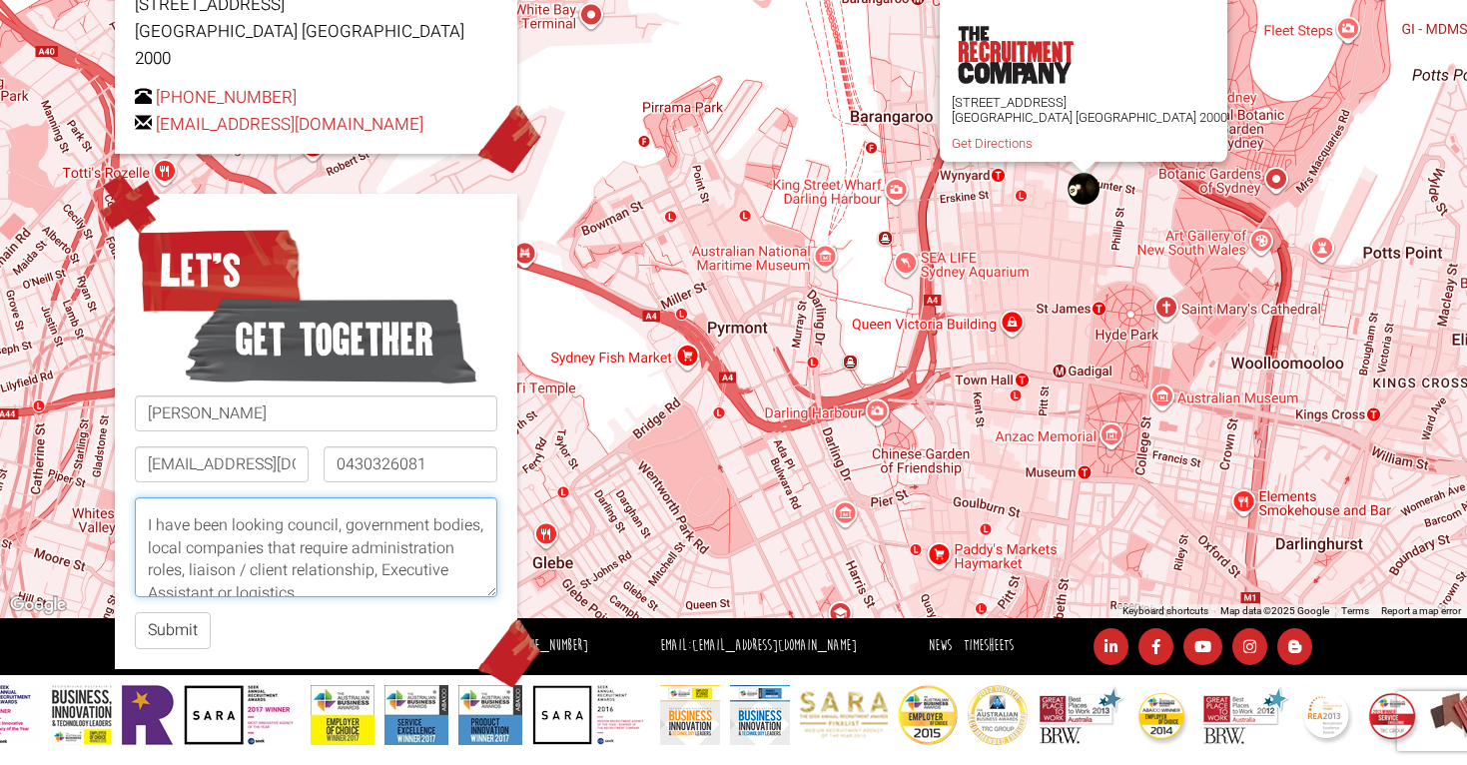
click at [325, 506] on textarea "Hello, Hope you had a nice weekend! I was hoping to have some assistance with a…" at bounding box center [316, 547] width 363 height 100
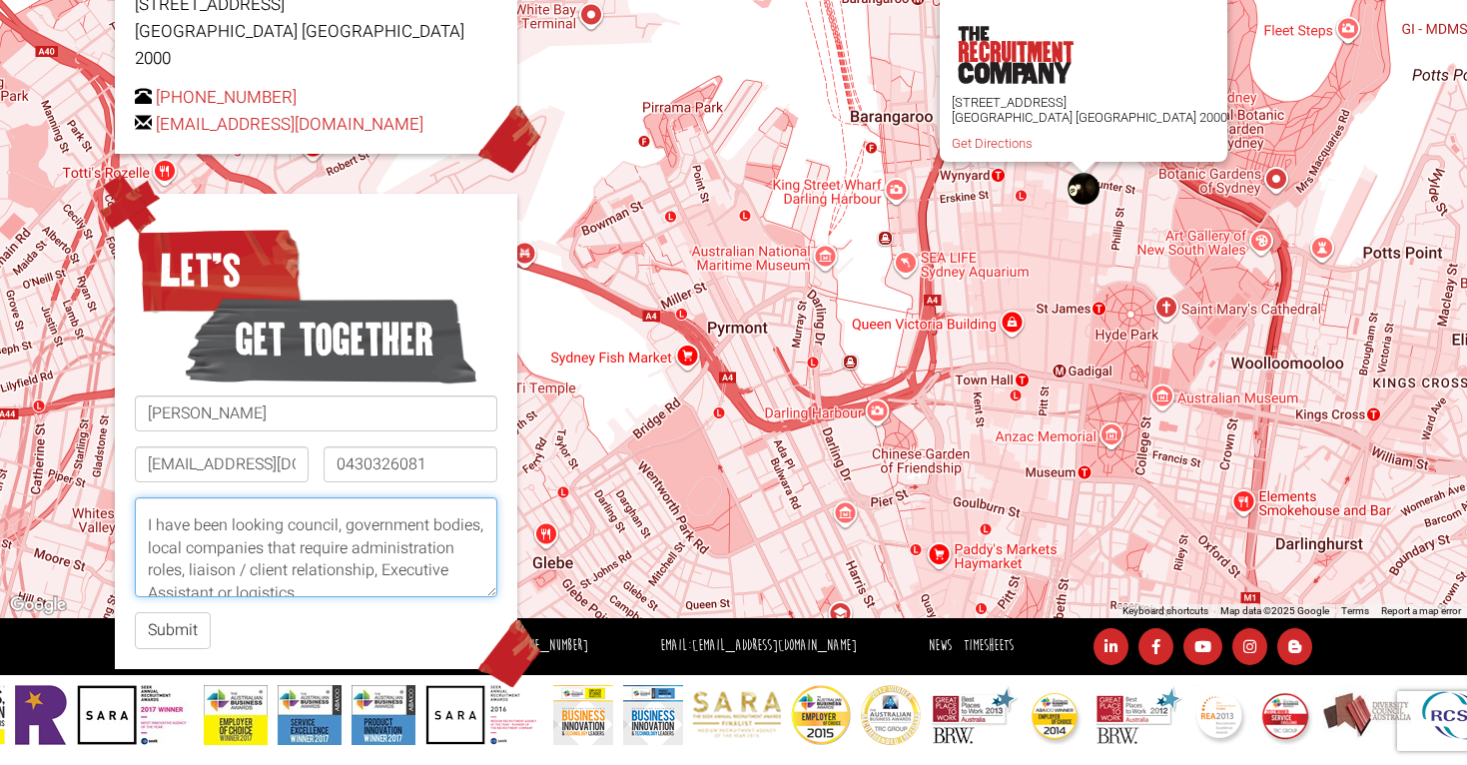
click at [286, 497] on textarea "Hello, Hope you had a nice weekend! I was hoping to have some assistance with a…" at bounding box center [316, 547] width 363 height 100
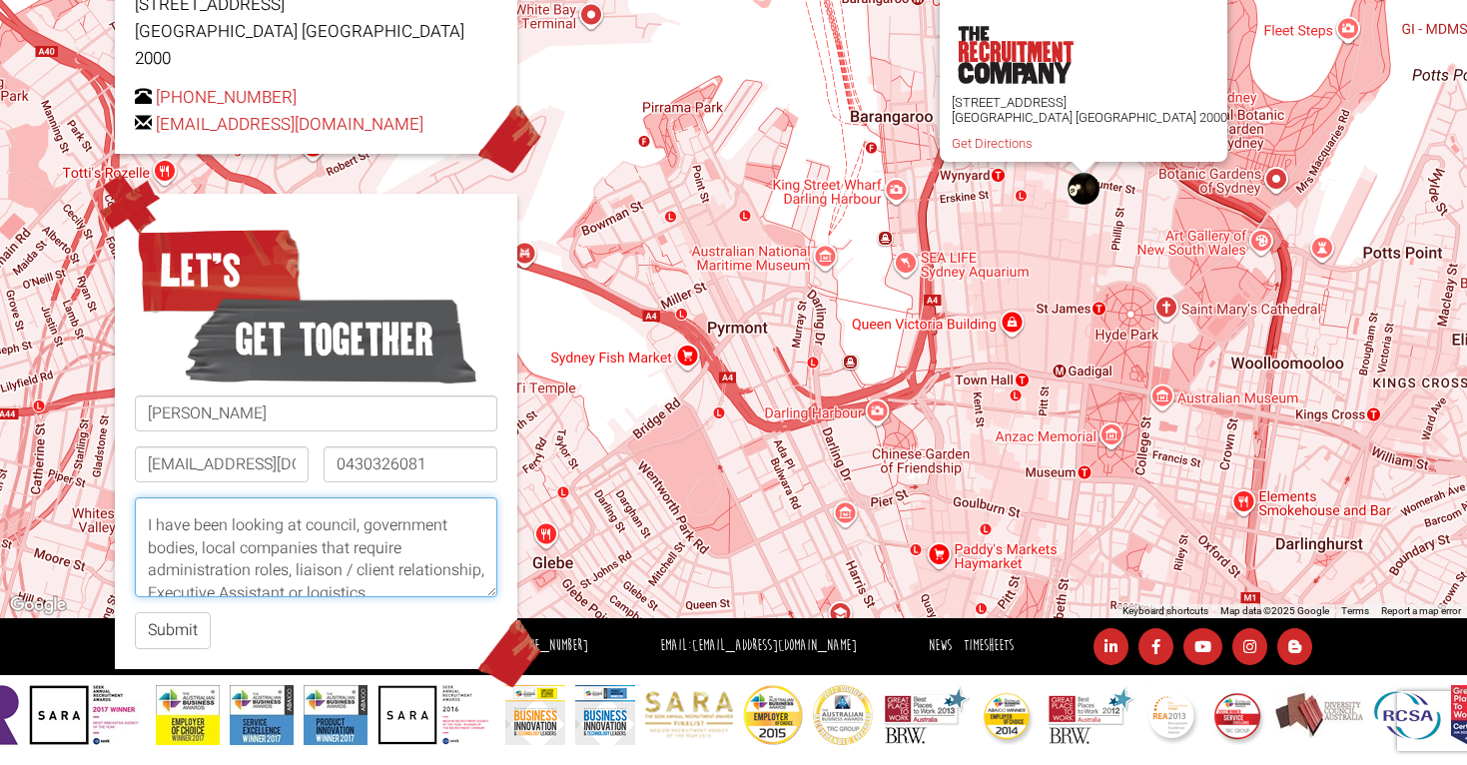
click at [316, 510] on textarea "Hello, Hope you had a nice weekend! I was hoping to have some assistance with a…" at bounding box center [316, 547] width 363 height 100
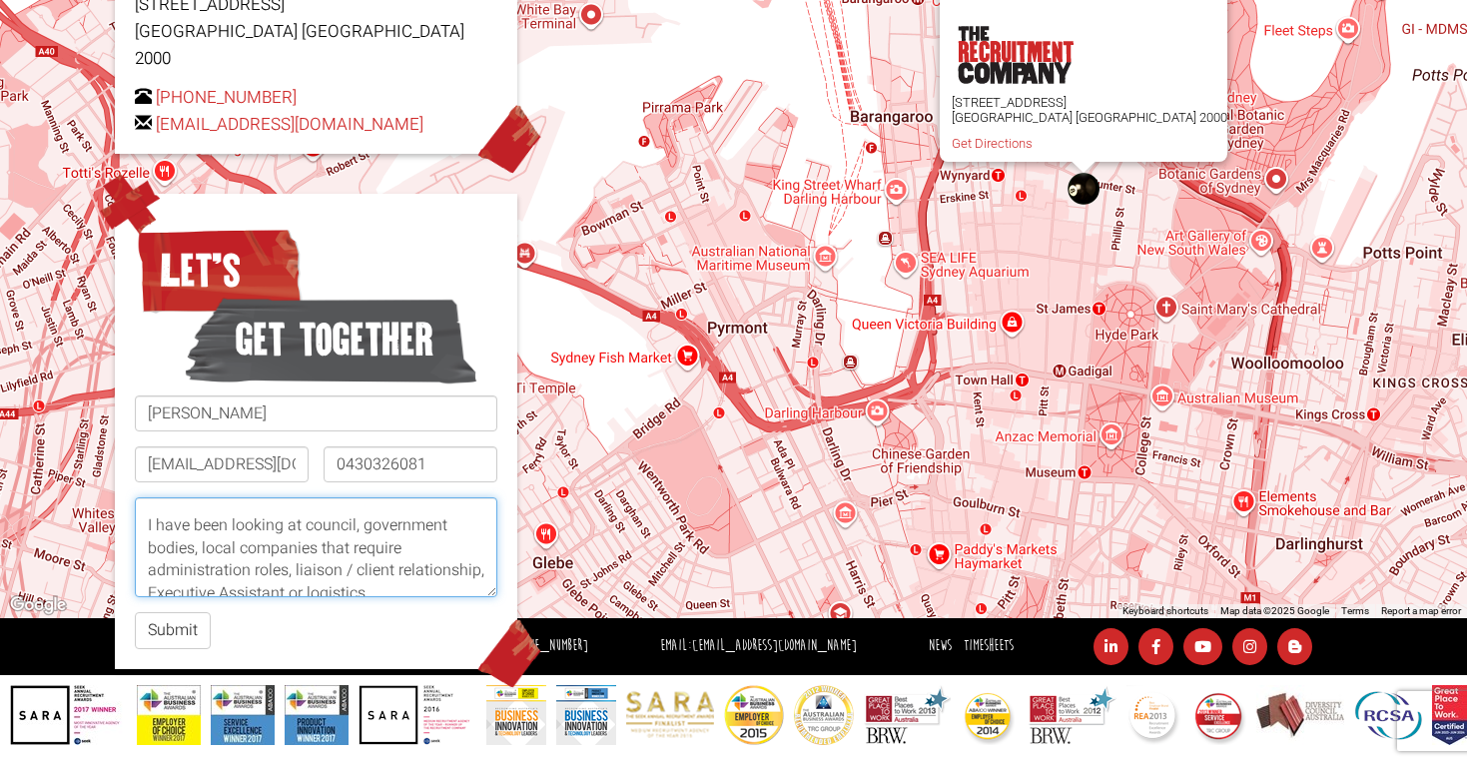
click at [290, 534] on textarea "Hello, Hope you had a nice weekend! I was hoping to have some assistance with a…" at bounding box center [316, 547] width 363 height 100
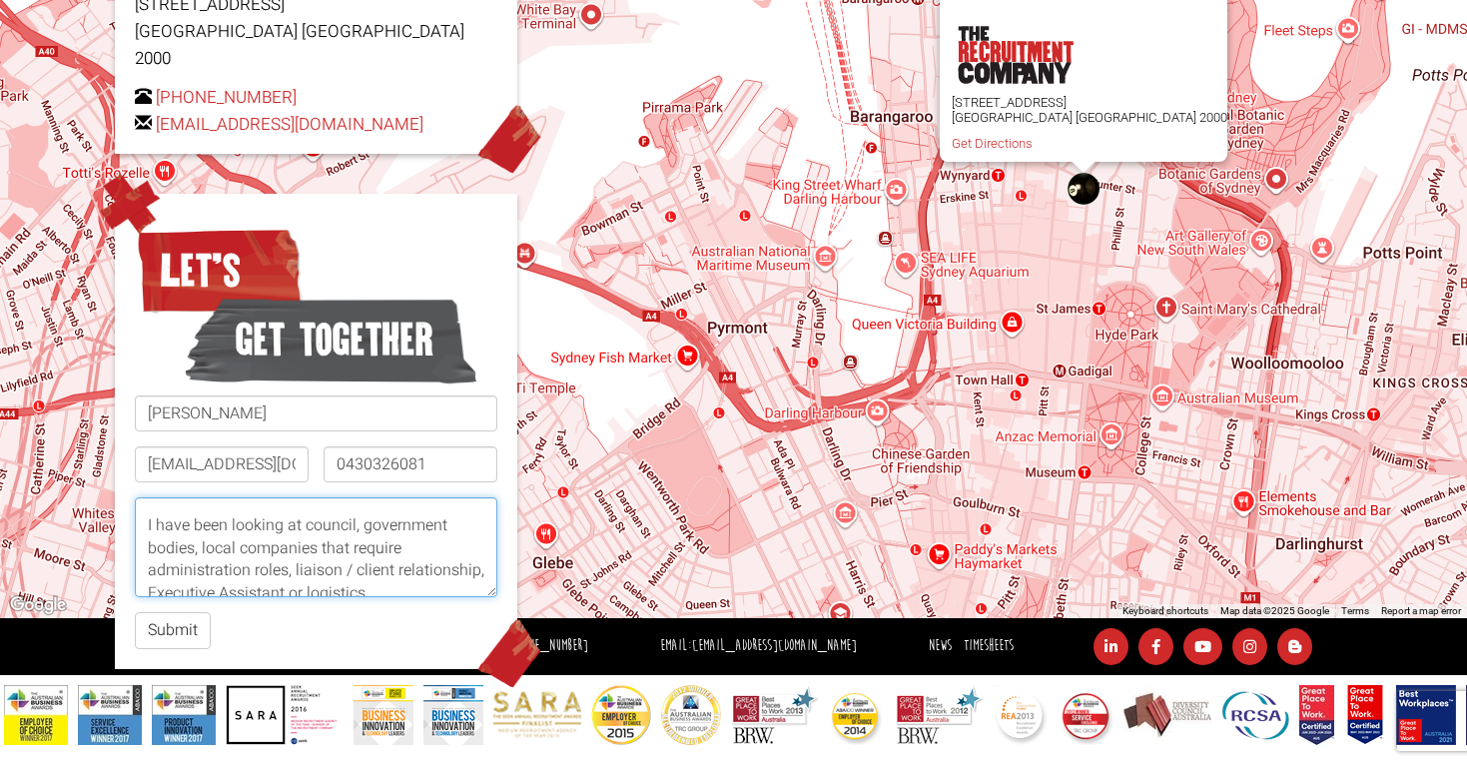
click at [345, 529] on textarea "Hello, Hope you had a nice weekend! I was hoping to have some assistance with a…" at bounding box center [316, 547] width 363 height 100
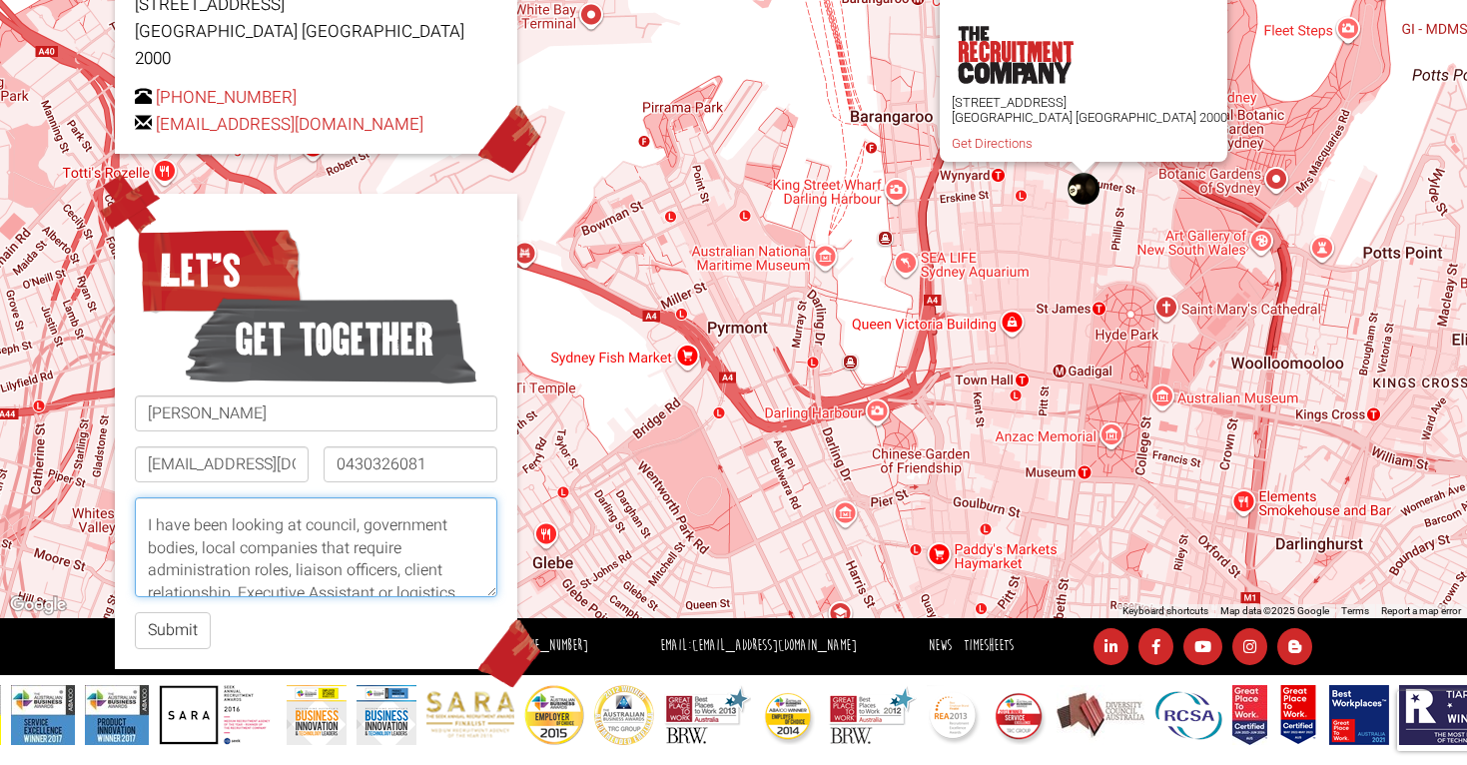
click at [231, 553] on textarea "Hello, Hope you had a nice weekend! I was hoping to have some assistance with a…" at bounding box center [316, 547] width 363 height 100
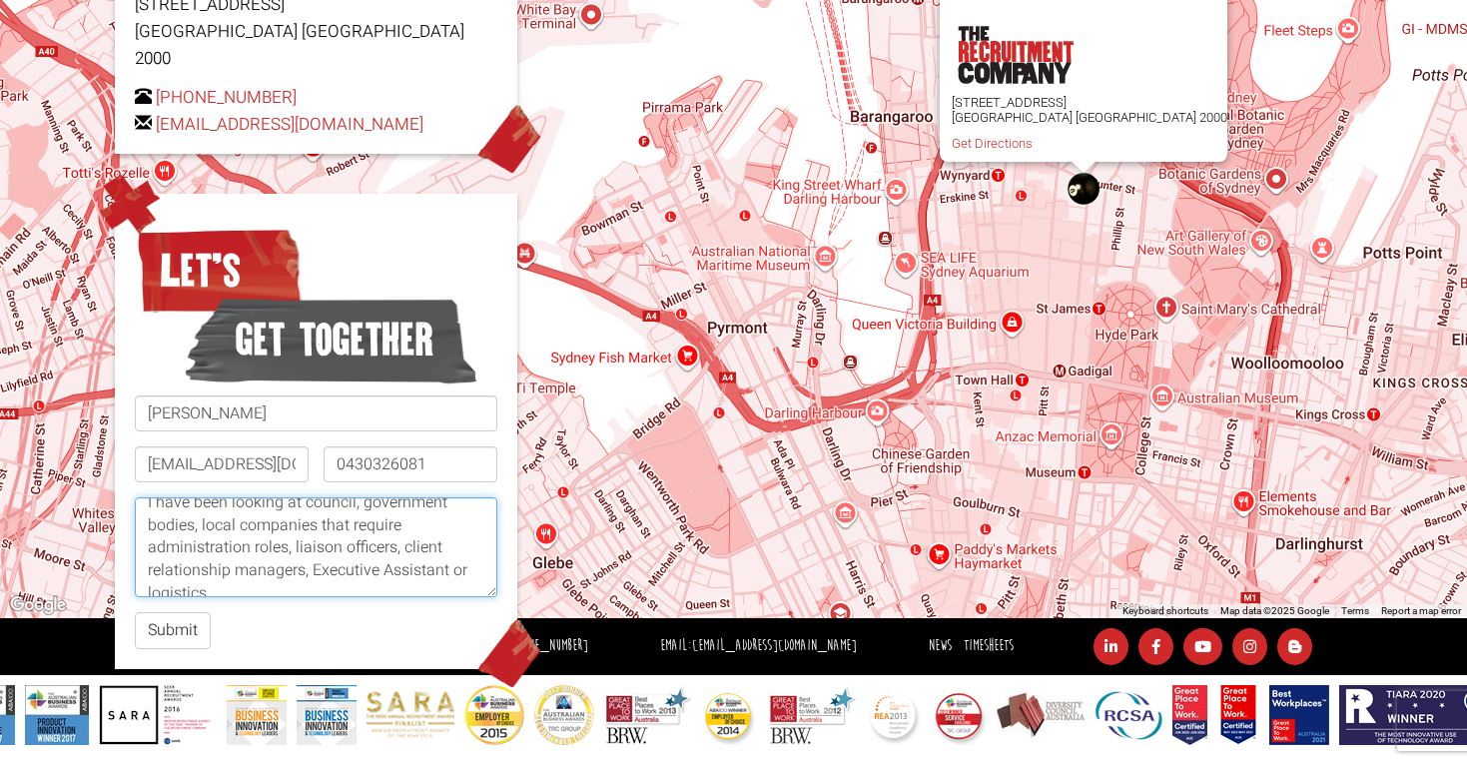
scroll to position [332, 0]
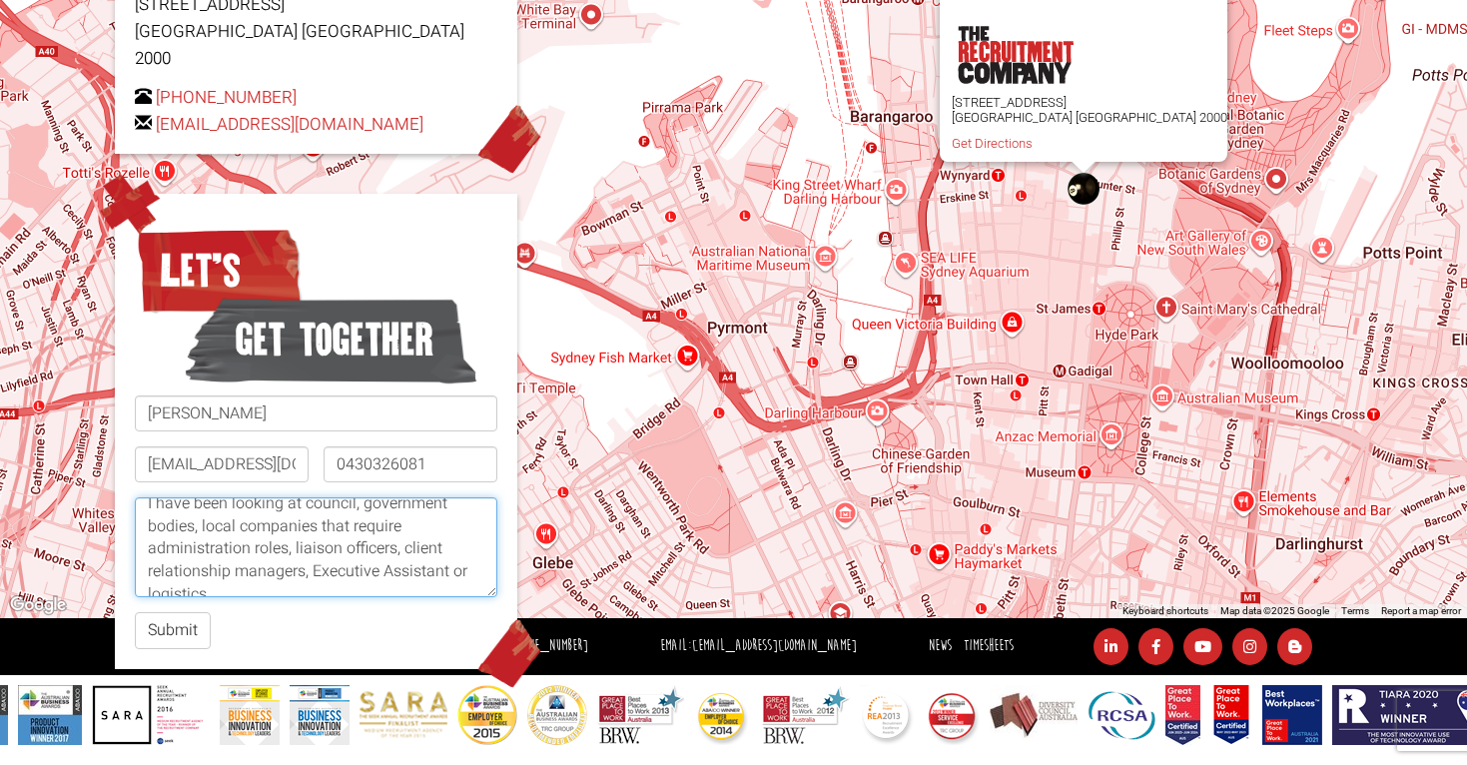
click at [451, 526] on textarea "Hello, Hope you had a nice weekend! I was hoping to have some assistance with a…" at bounding box center [316, 547] width 363 height 100
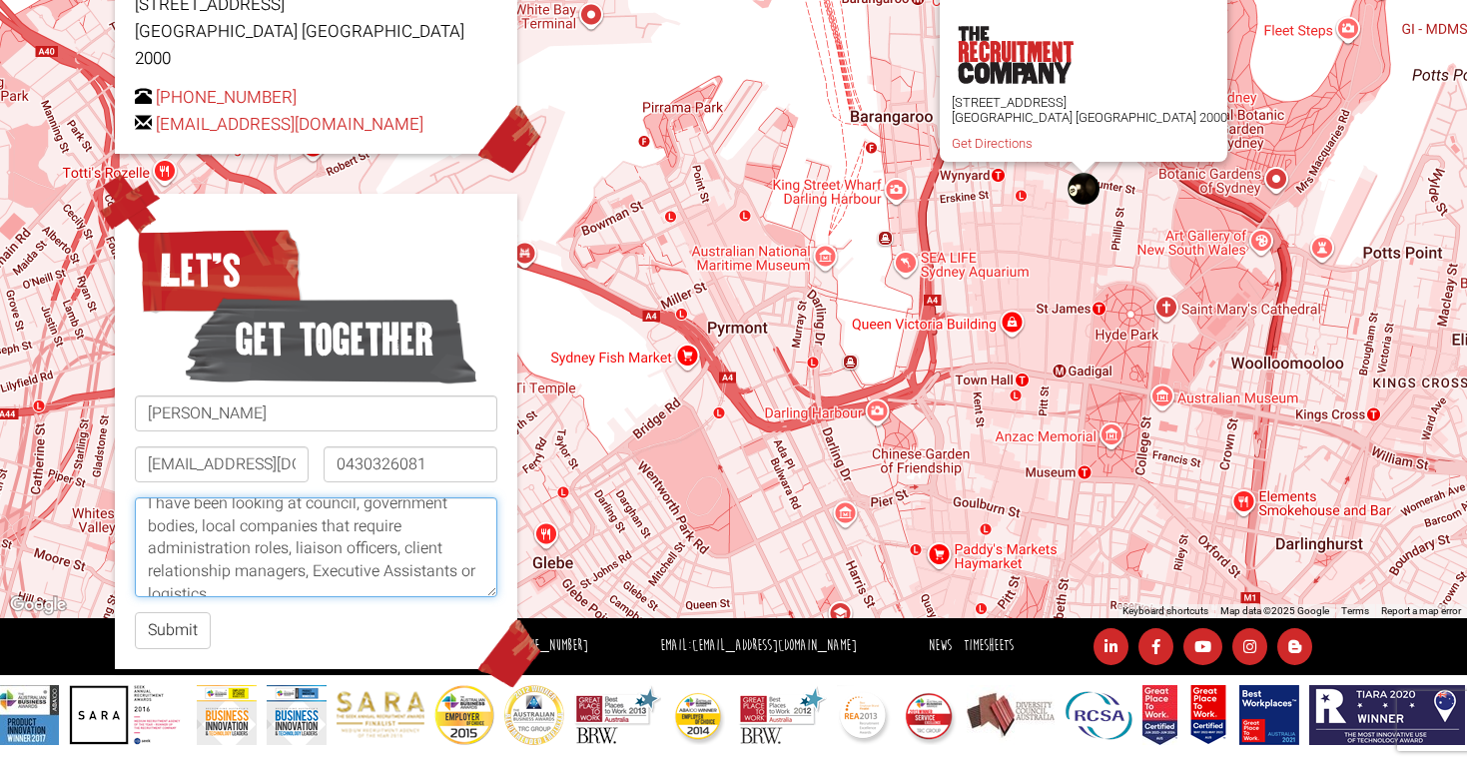
click at [206, 552] on textarea "Hello, Hope you had a nice weekend! I was hoping to have some assistance with a…" at bounding box center [316, 547] width 363 height 100
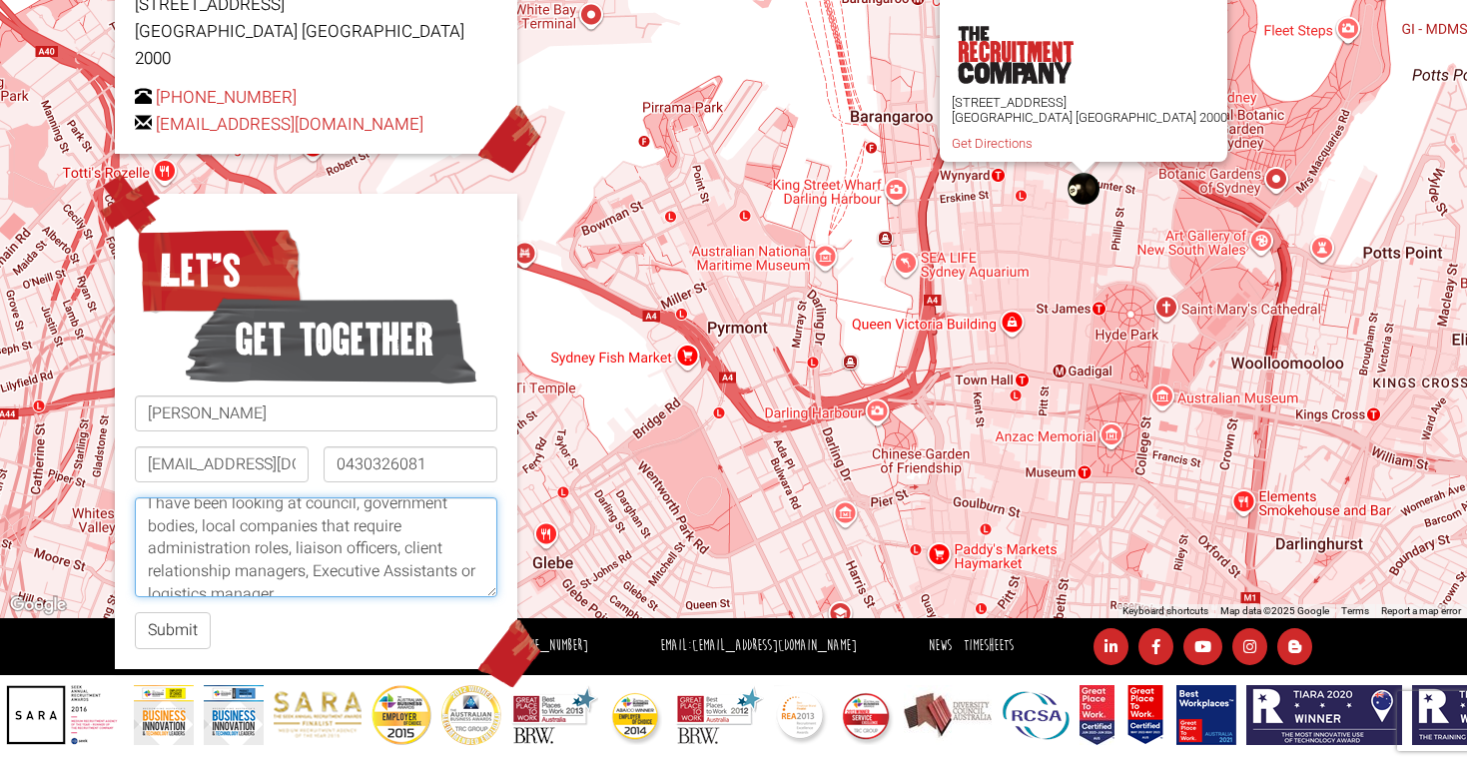
click at [308, 554] on textarea "Hello, Hope you had a nice weekend! I was hoping to have some assistance with a…" at bounding box center [316, 547] width 363 height 100
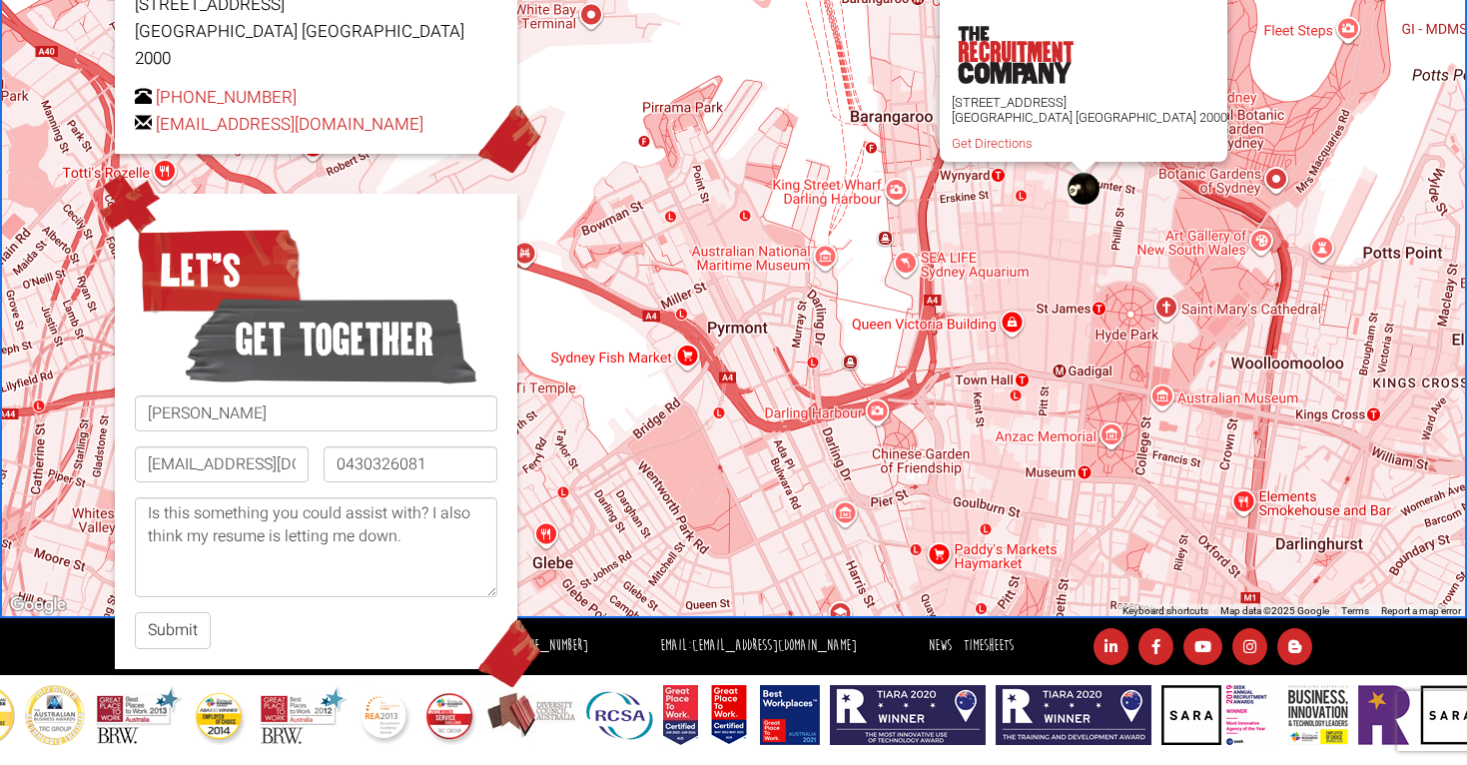
scroll to position [434, 0]
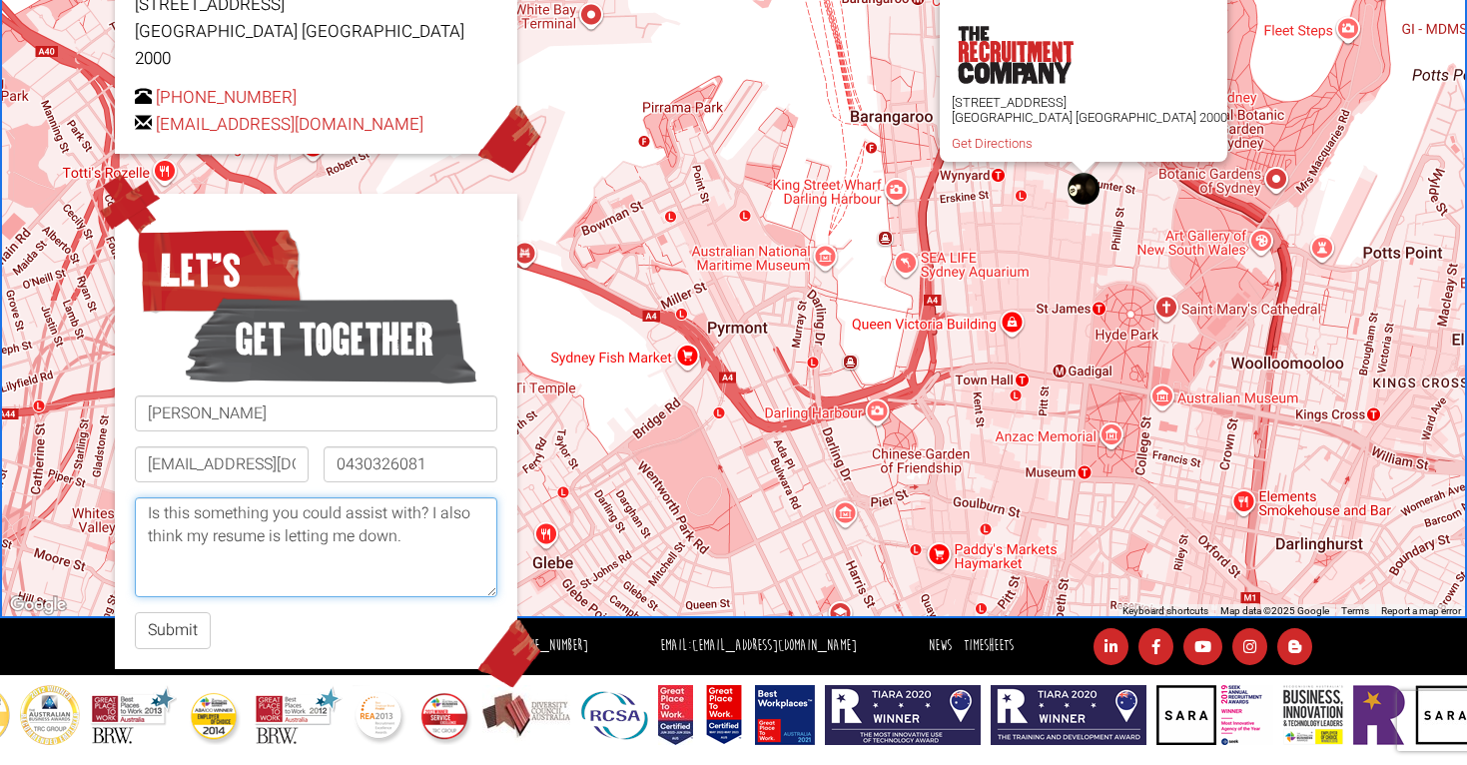
click at [322, 561] on textarea "Hello, Hope you had a nice weekend! I was hoping to have some assistance with a…" at bounding box center [316, 547] width 363 height 100
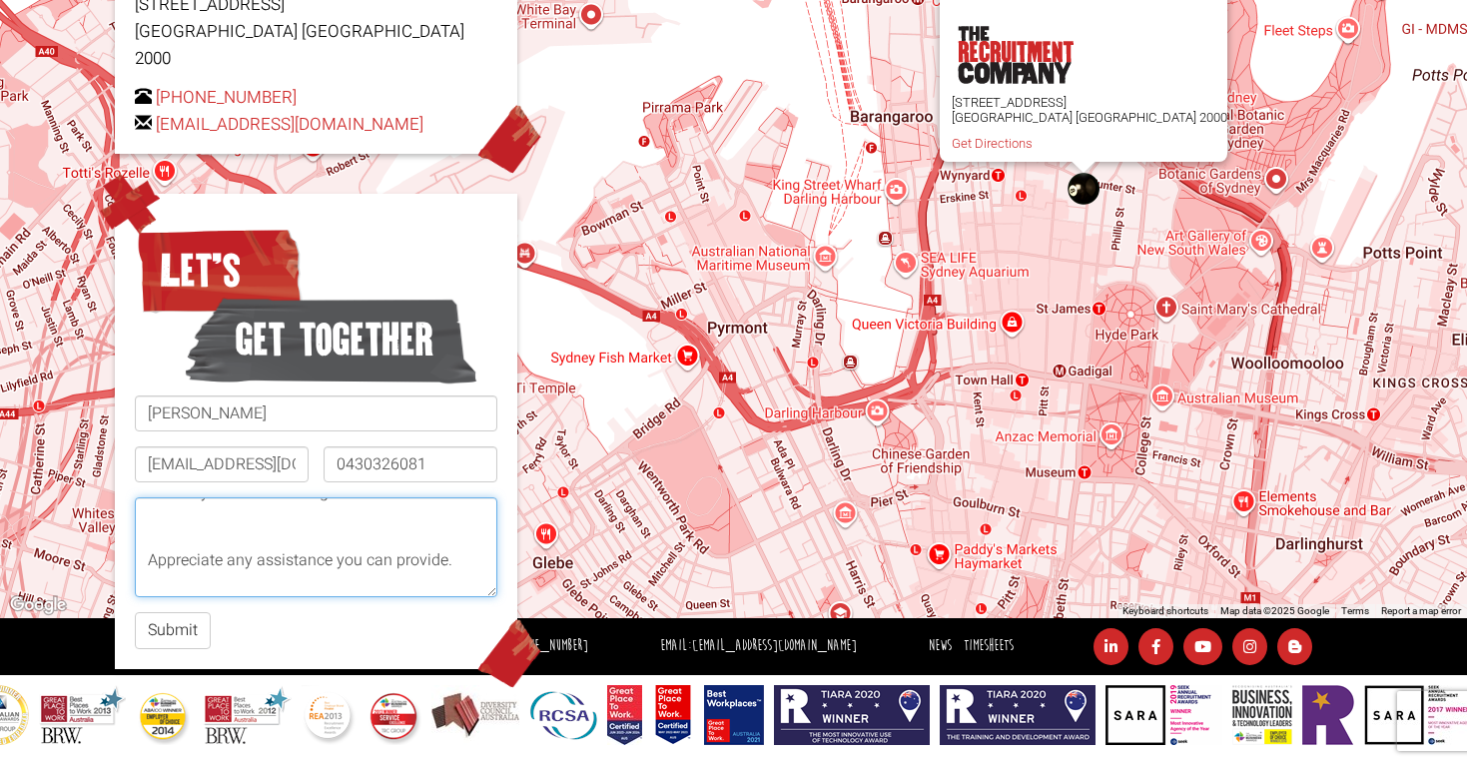
scroll to position [524, 0]
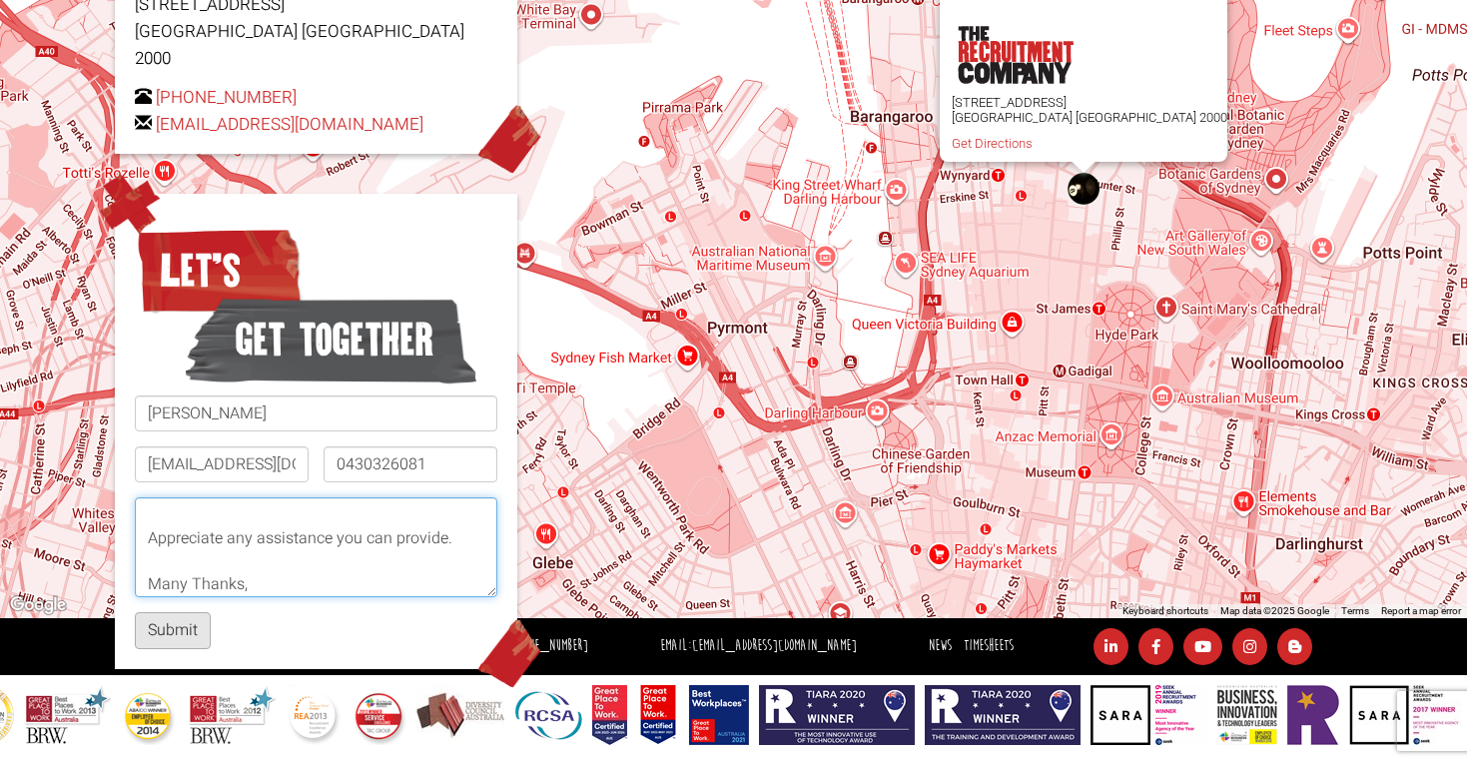
type textarea "Hello, Hope you had a nice weekend! I was hoping to have some assistance with a…"
click at [169, 612] on button "Submit" at bounding box center [173, 630] width 76 height 37
